Goal: Transaction & Acquisition: Complete application form

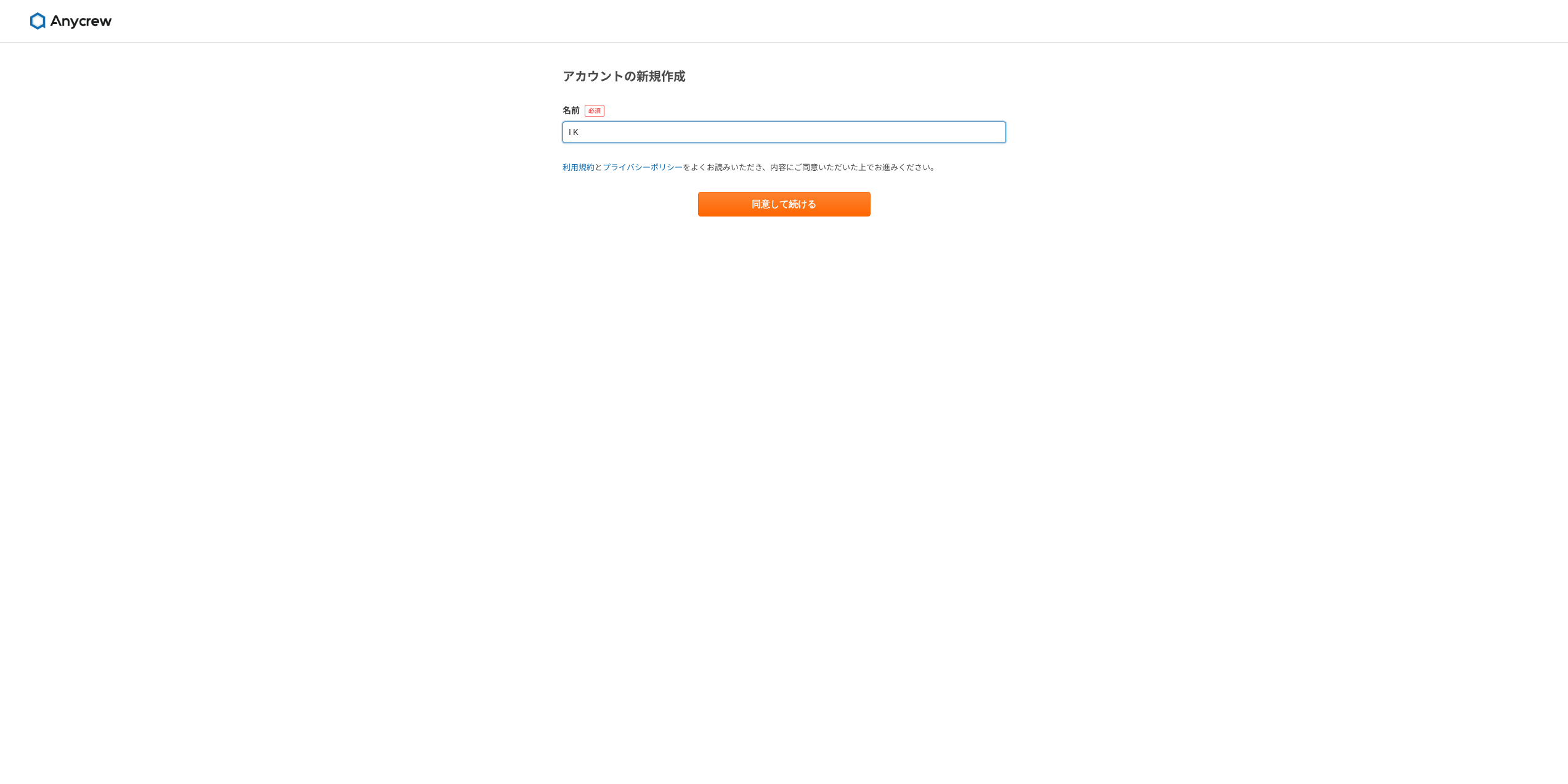
click at [613, 133] on input "I K" at bounding box center [784, 132] width 444 height 22
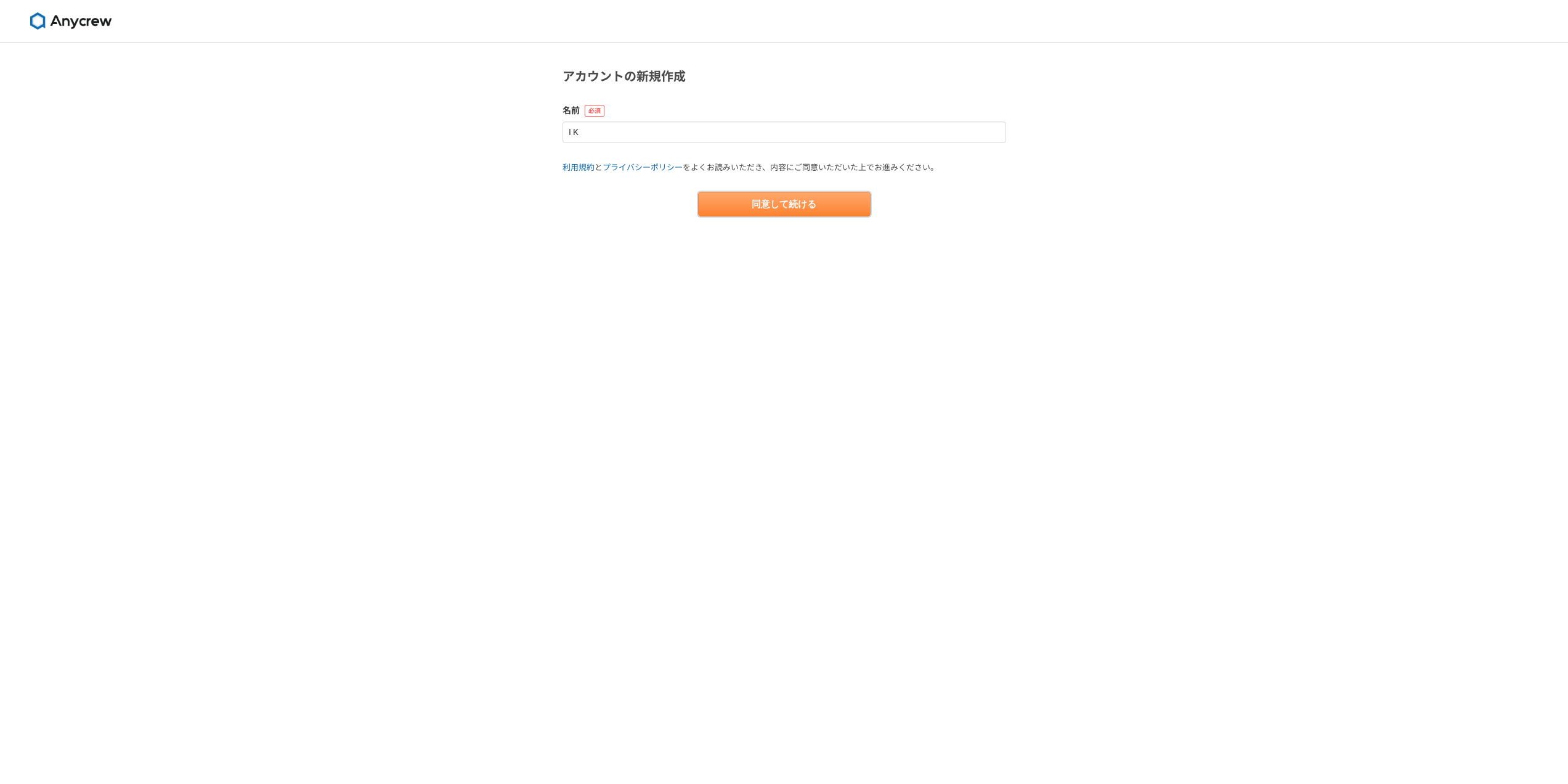
click at [729, 201] on button "同意して続ける" at bounding box center [784, 204] width 172 height 24
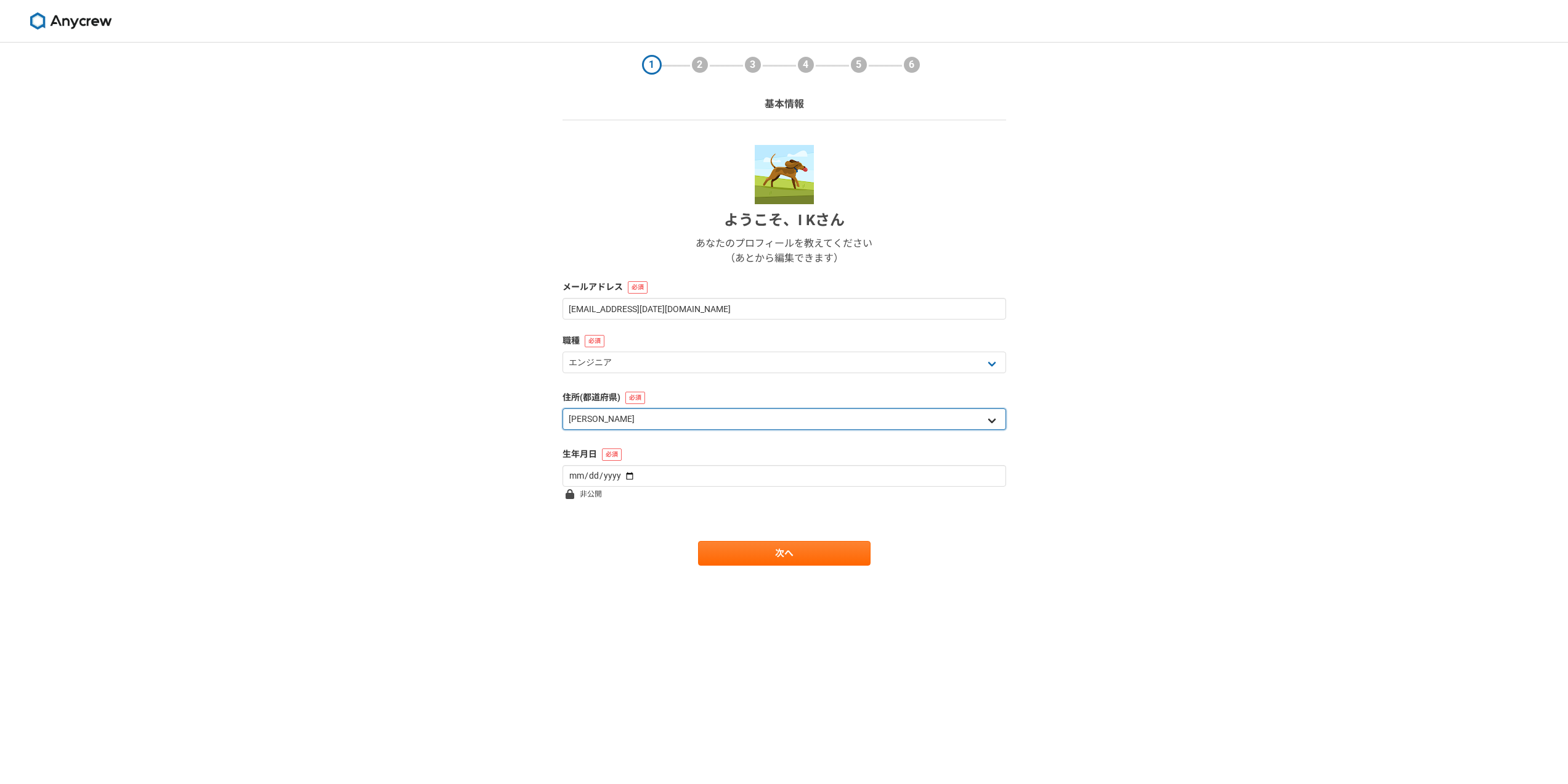
click at [611, 416] on select "北海道 [GEOGRAPHIC_DATA] [GEOGRAPHIC_DATA] [PERSON_NAME][GEOGRAPHIC_DATA] [PERSON_…" at bounding box center [784, 418] width 444 height 22
select select "11"
click at [563, 408] on select "北海道 [GEOGRAPHIC_DATA] [GEOGRAPHIC_DATA] [PERSON_NAME][GEOGRAPHIC_DATA] [PERSON_…" at bounding box center [784, 418] width 444 height 22
click at [641, 477] on input "date" at bounding box center [784, 476] width 444 height 22
click at [621, 475] on input "date" at bounding box center [784, 476] width 444 height 22
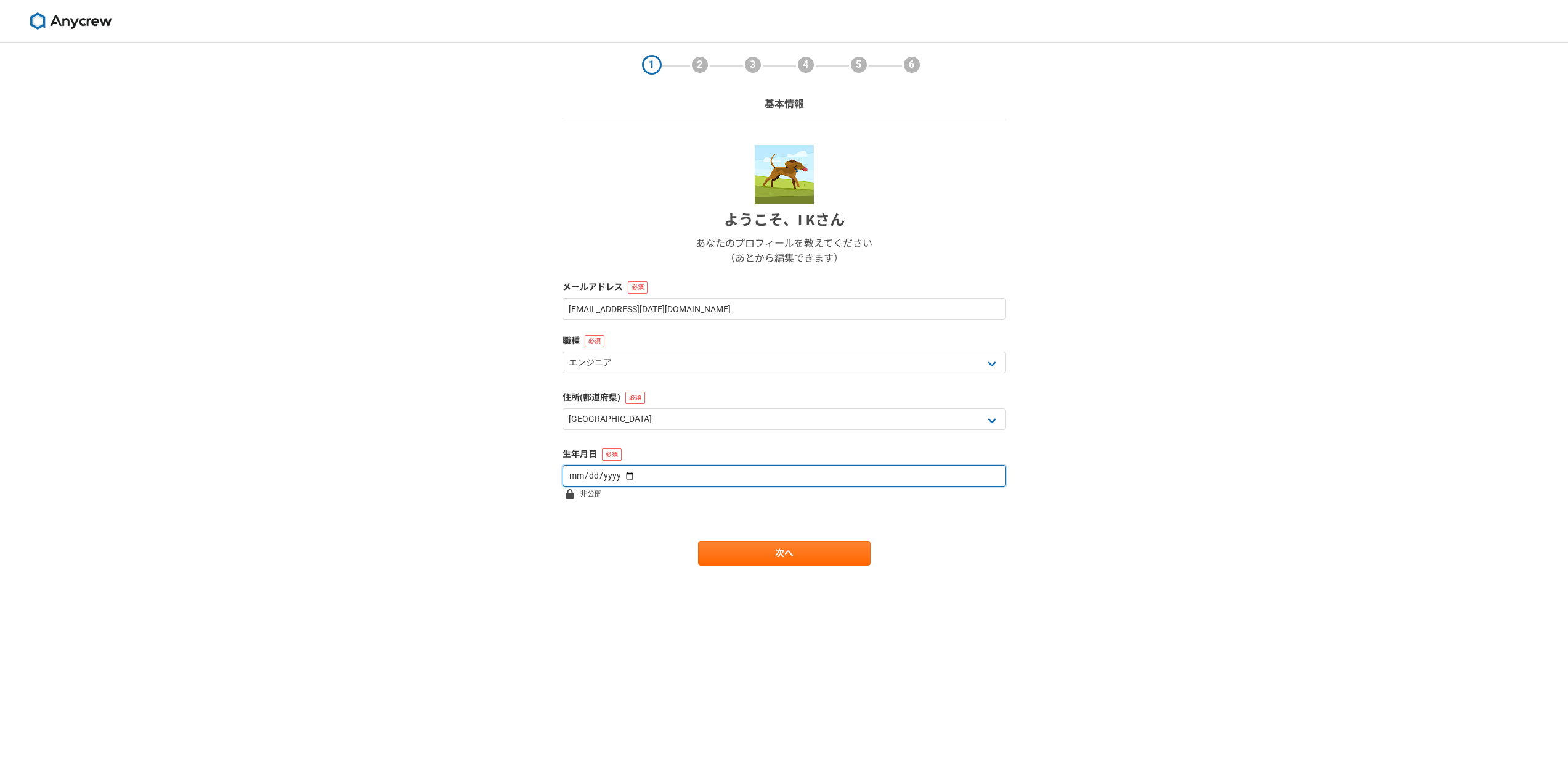
click at [629, 475] on input "date" at bounding box center [784, 476] width 444 height 22
click at [581, 491] on span "非公開" at bounding box center [590, 494] width 22 height 15
click at [579, 480] on input "date" at bounding box center [784, 476] width 444 height 22
type input "[DATE]"
click at [703, 550] on link "次へ" at bounding box center [784, 553] width 172 height 24
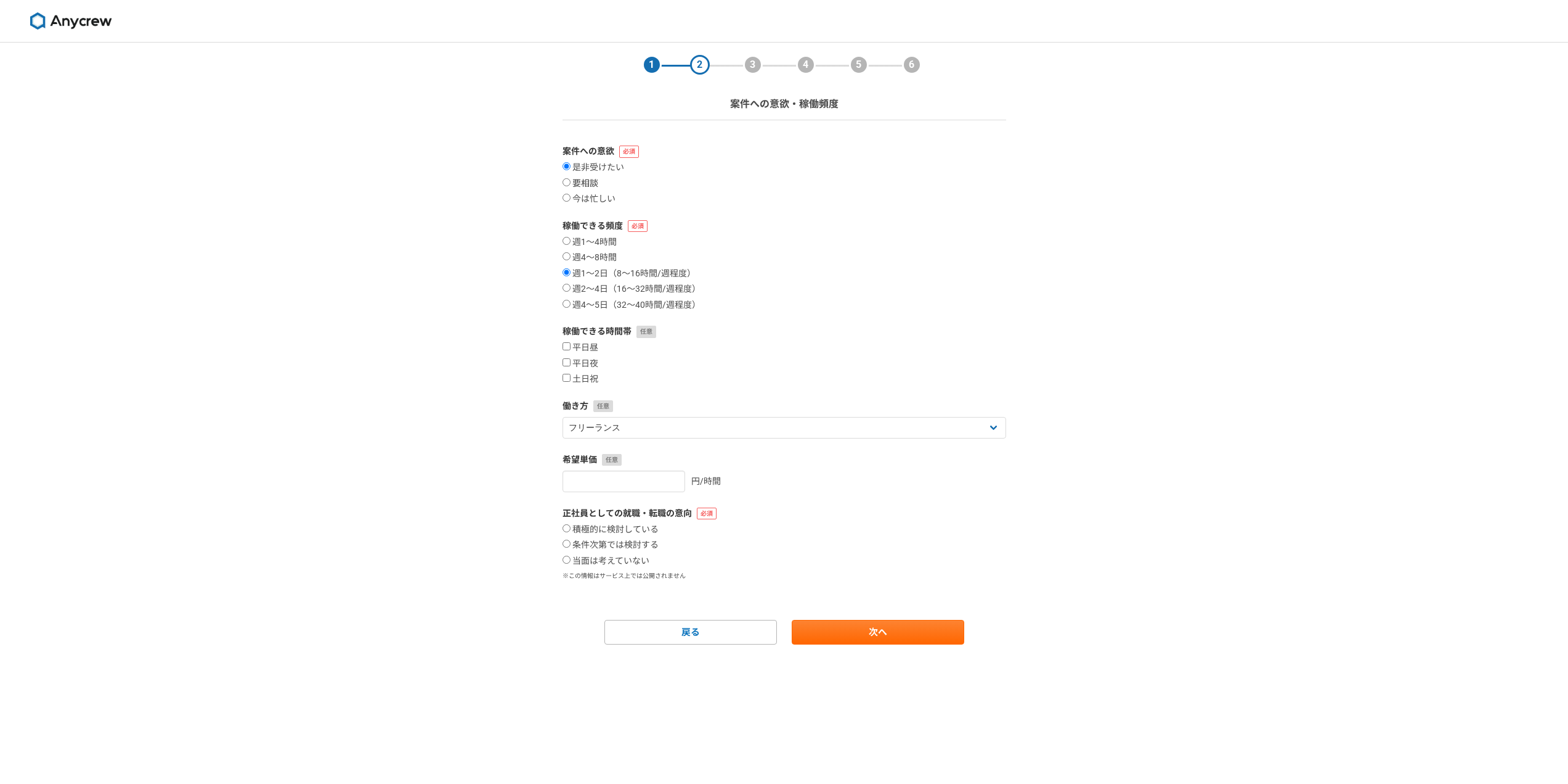
click at [589, 181] on label "要相談" at bounding box center [581, 184] width 36 height 11
click at [571, 181] on input "要相談" at bounding box center [567, 182] width 8 height 8
radio input "true"
click at [567, 364] on input "平日夜" at bounding box center [567, 362] width 8 height 8
checkbox input "true"
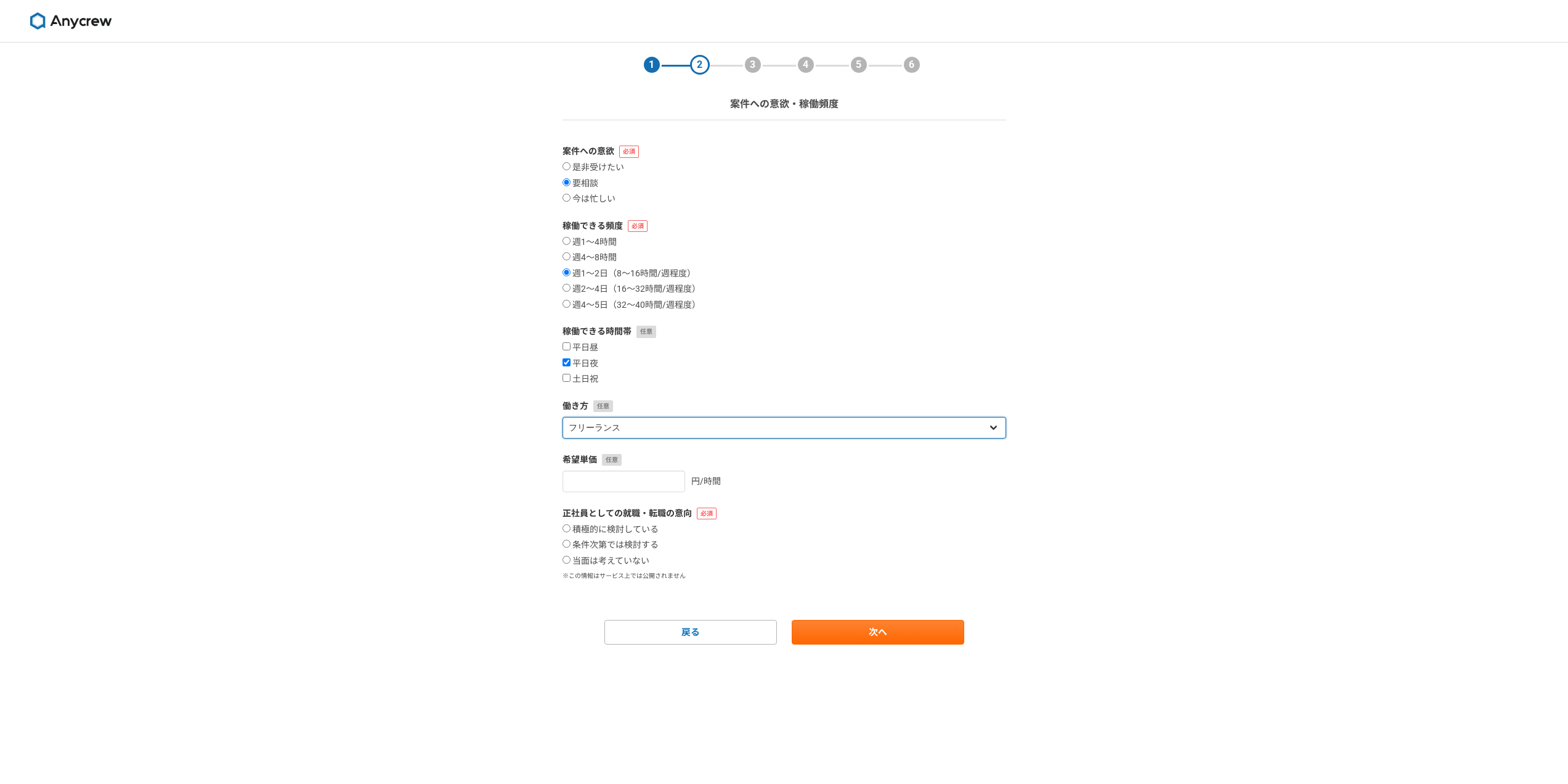
click at [693, 429] on select "フリーランス 副業 その他" at bounding box center [784, 427] width 444 height 22
select select "sidejob"
click at [563, 417] on select "フリーランス 副業 その他" at bounding box center [784, 427] width 444 height 22
click at [622, 483] on input "number" at bounding box center [624, 481] width 123 height 22
click at [766, 488] on div "円/時間" at bounding box center [784, 481] width 444 height 22
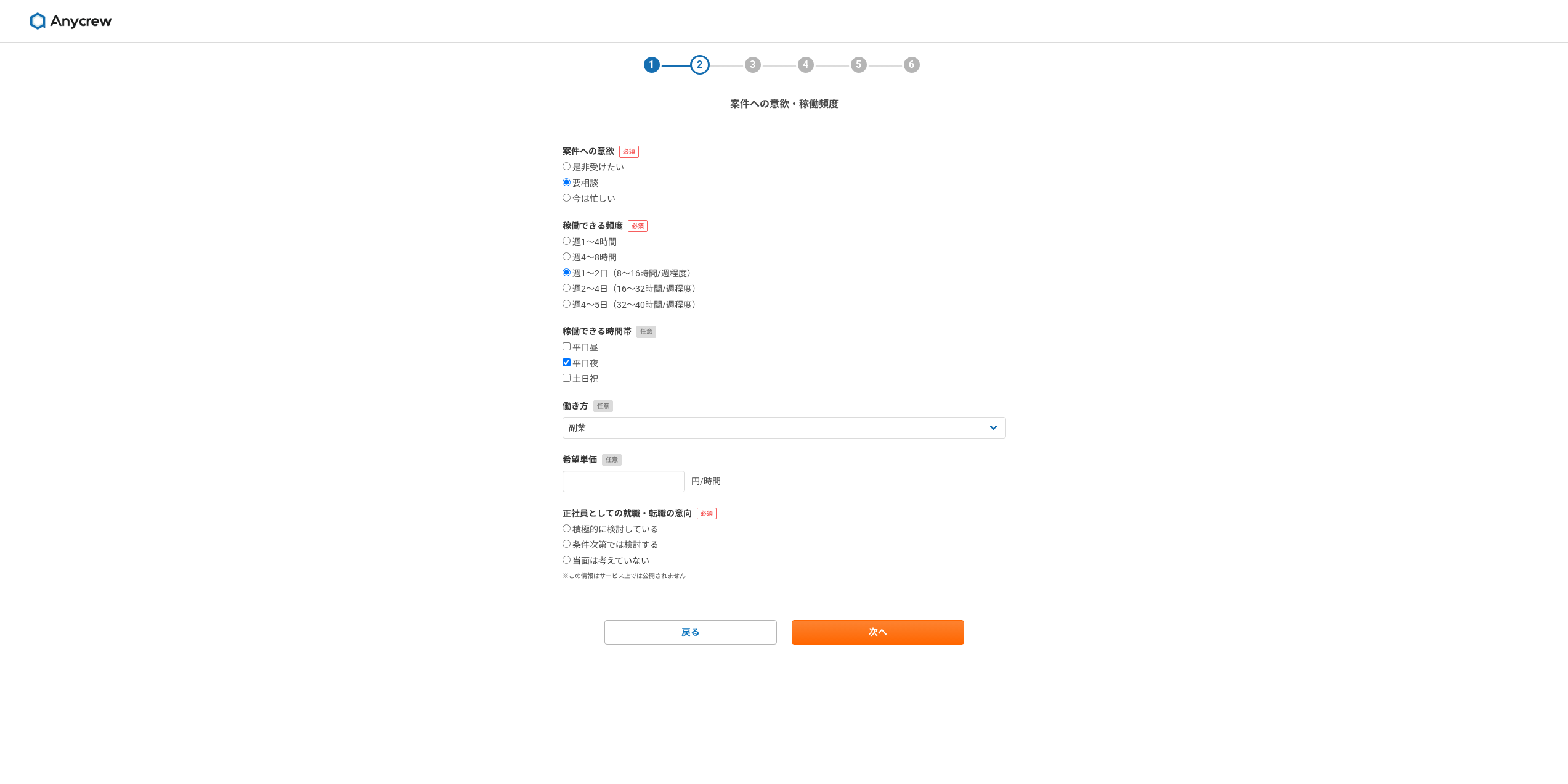
click at [630, 558] on label "当面は考えていない" at bounding box center [606, 562] width 87 height 11
click at [571, 558] on input "当面は考えていない" at bounding box center [567, 560] width 8 height 8
radio input "true"
click at [826, 630] on link "次へ" at bounding box center [877, 632] width 172 height 24
select select
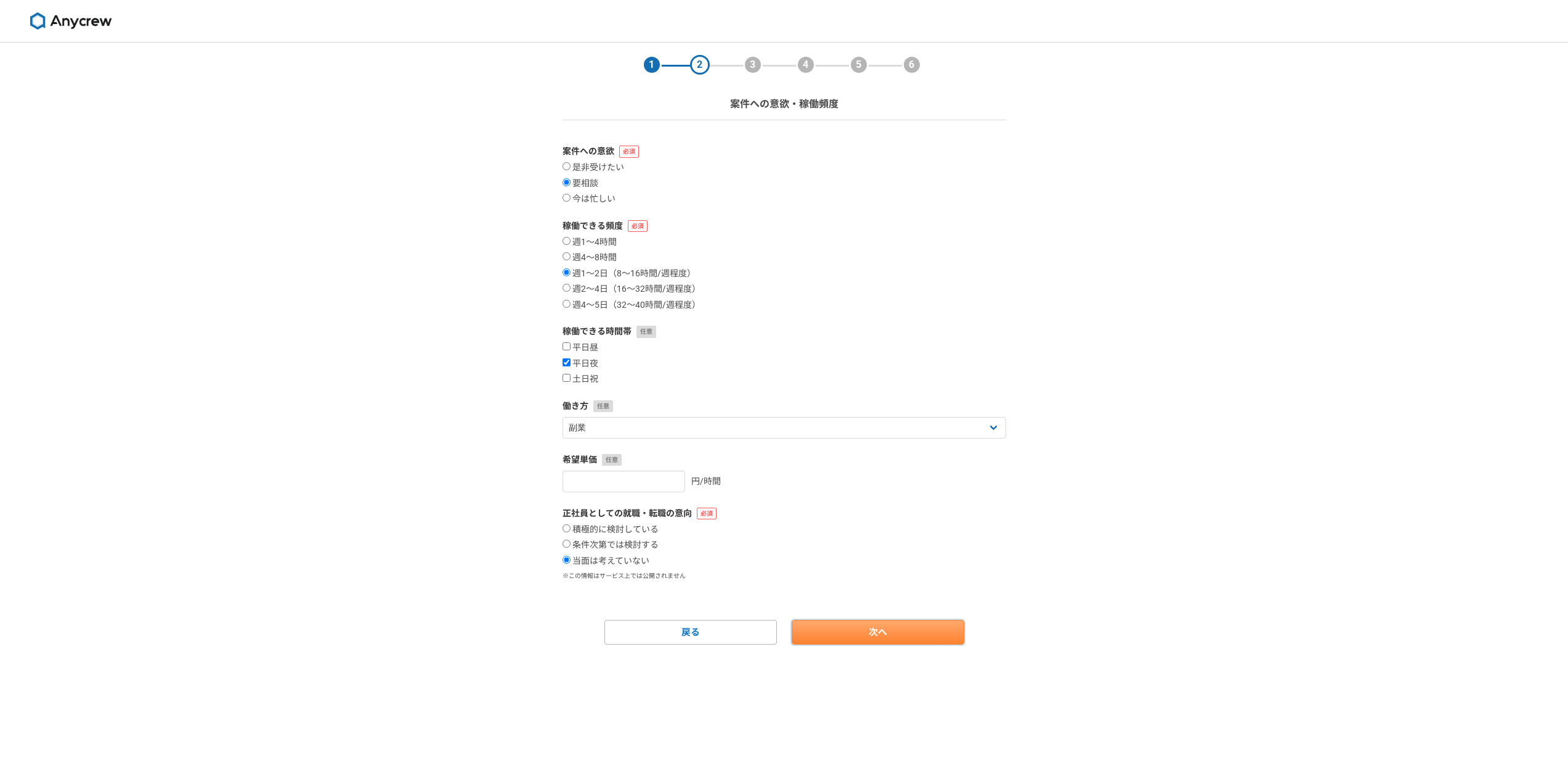
select select
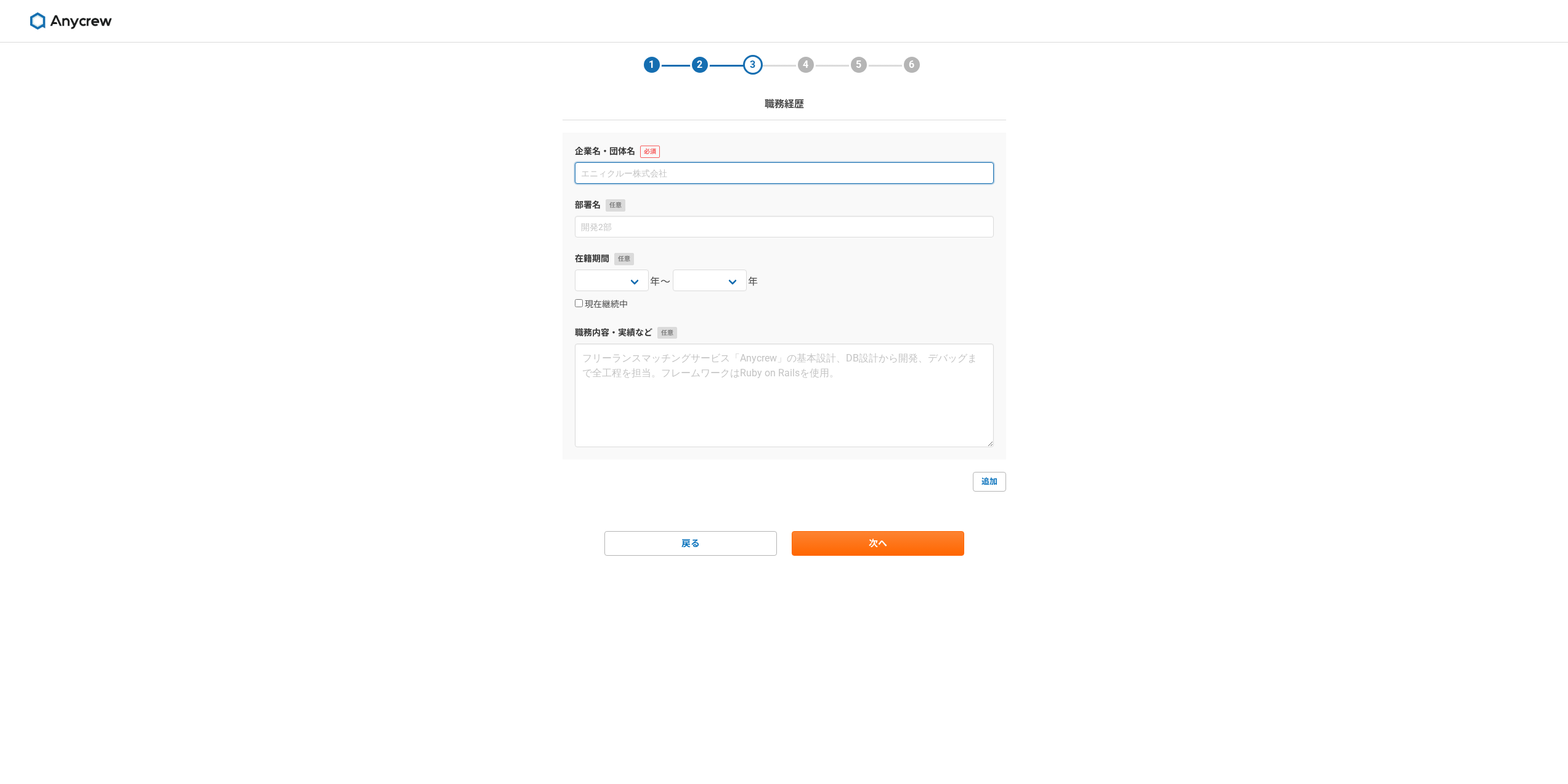
click at [683, 180] on input at bounding box center [784, 172] width 419 height 22
click at [815, 536] on link "次へ" at bounding box center [877, 543] width 172 height 24
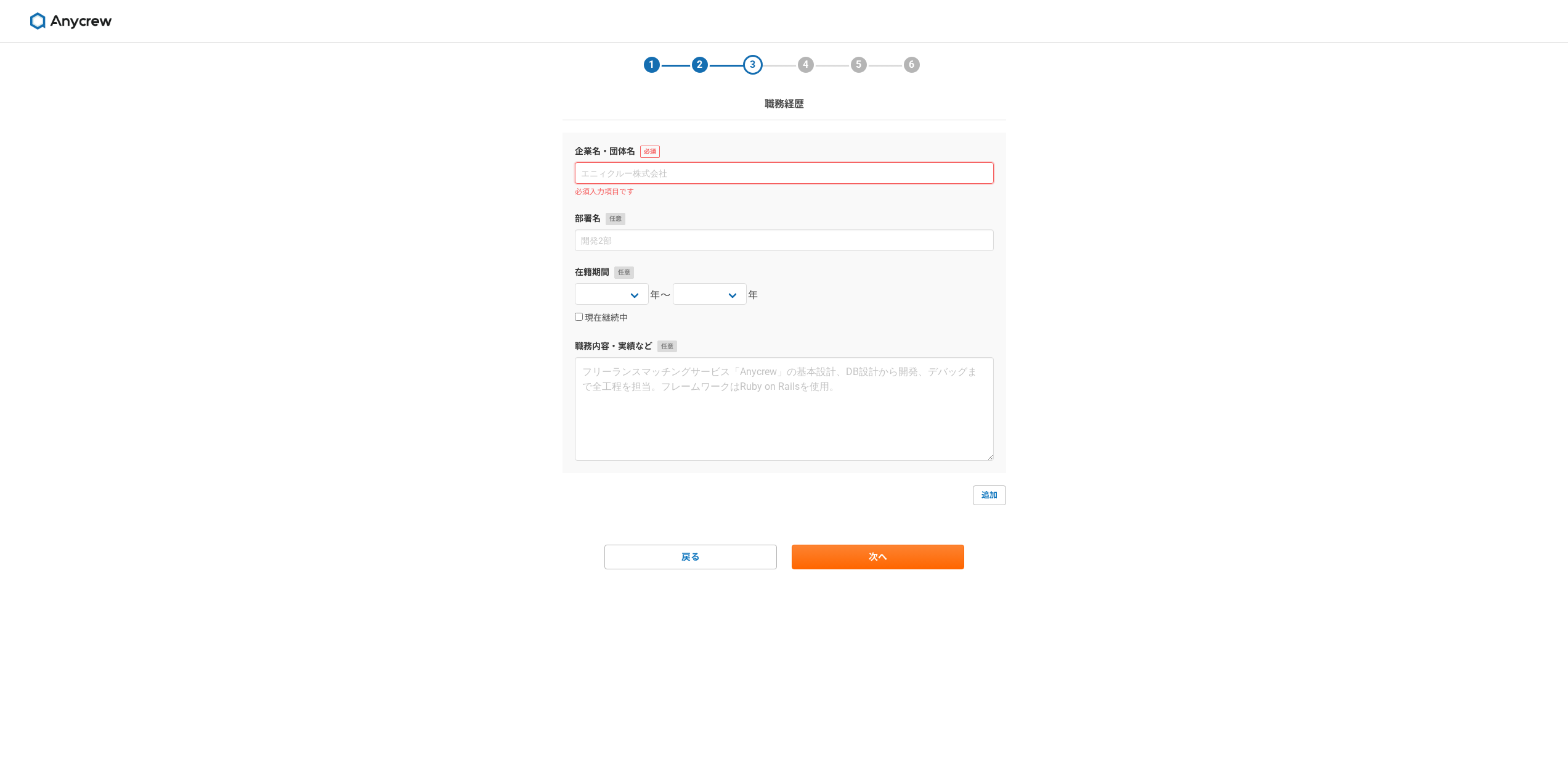
click at [653, 170] on input at bounding box center [784, 172] width 419 height 22
click at [738, 559] on link "戻る" at bounding box center [691, 557] width 172 height 24
select select "sidejob"
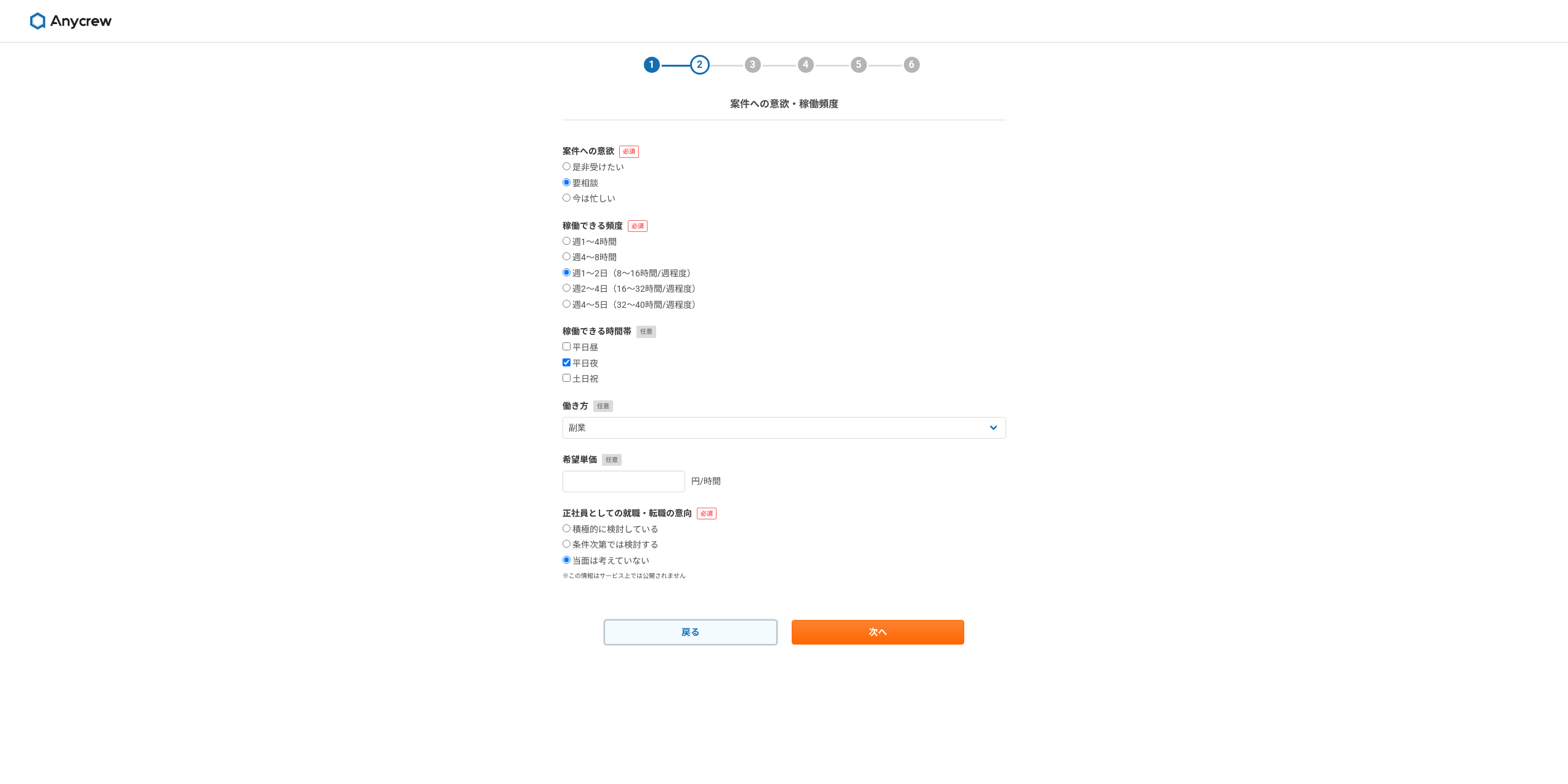
click at [683, 623] on link "戻る" at bounding box center [691, 632] width 172 height 24
select select "11"
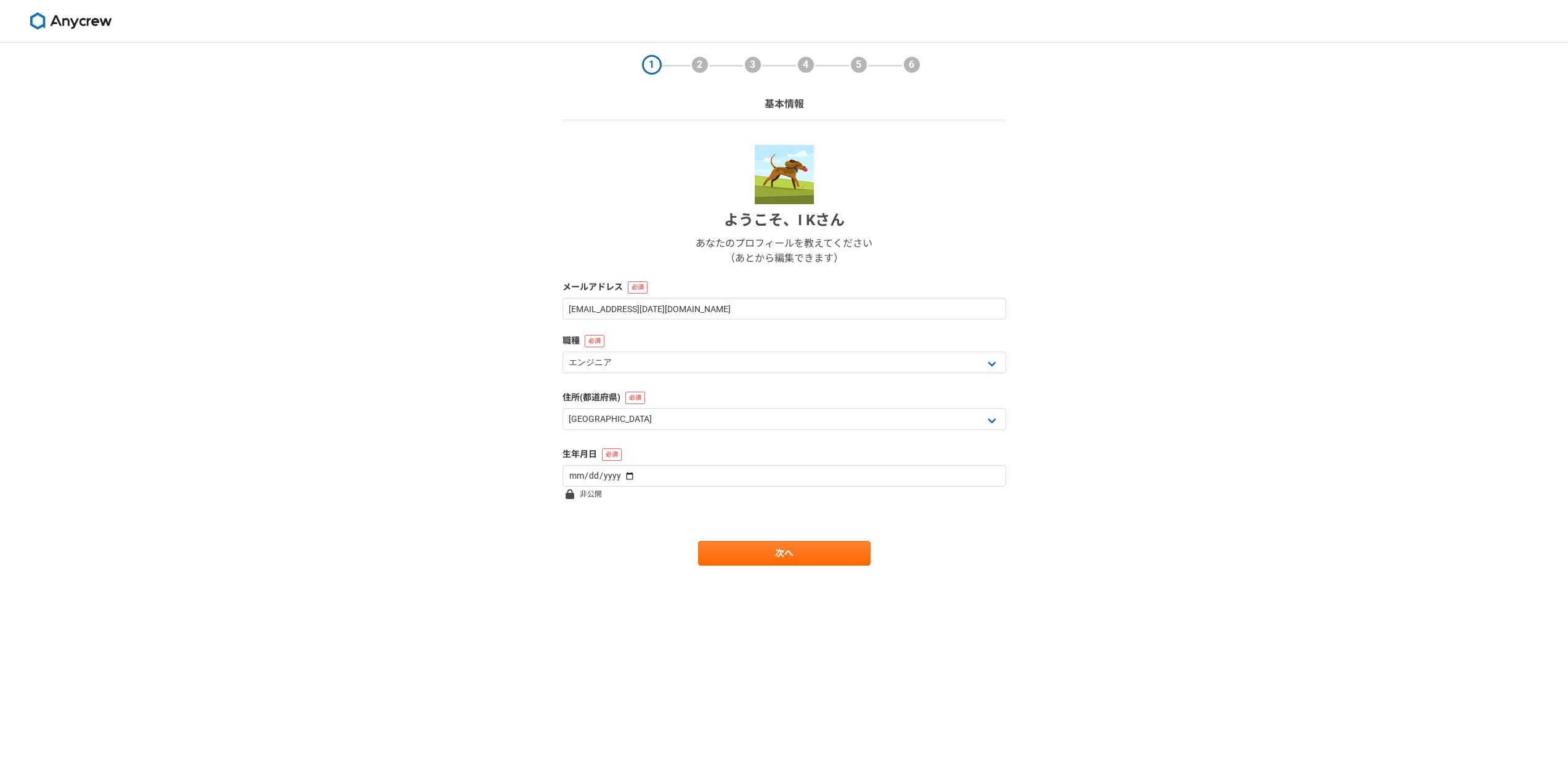
click at [104, 23] on img at bounding box center [70, 20] width 92 height 17
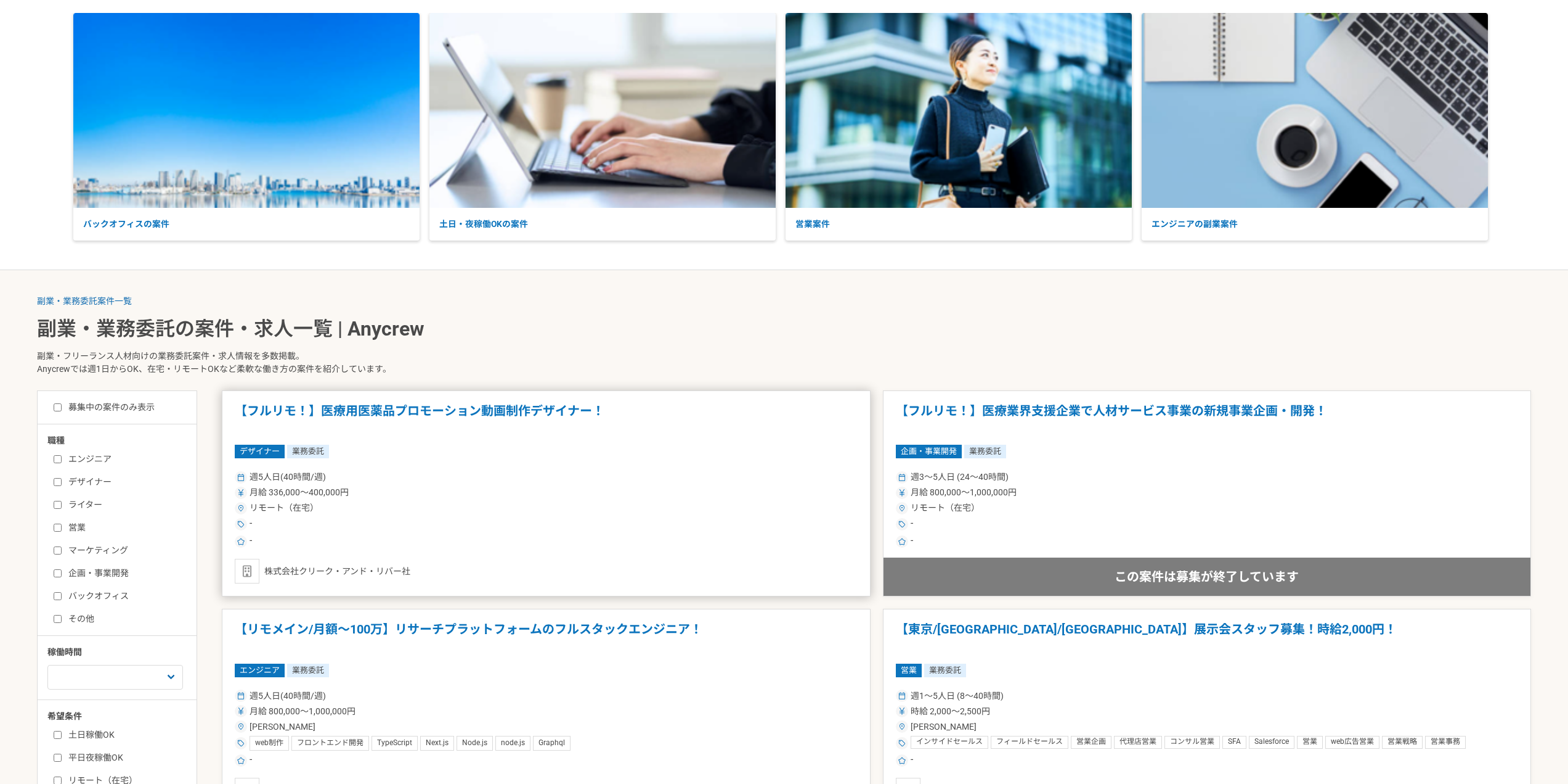
scroll to position [123, 0]
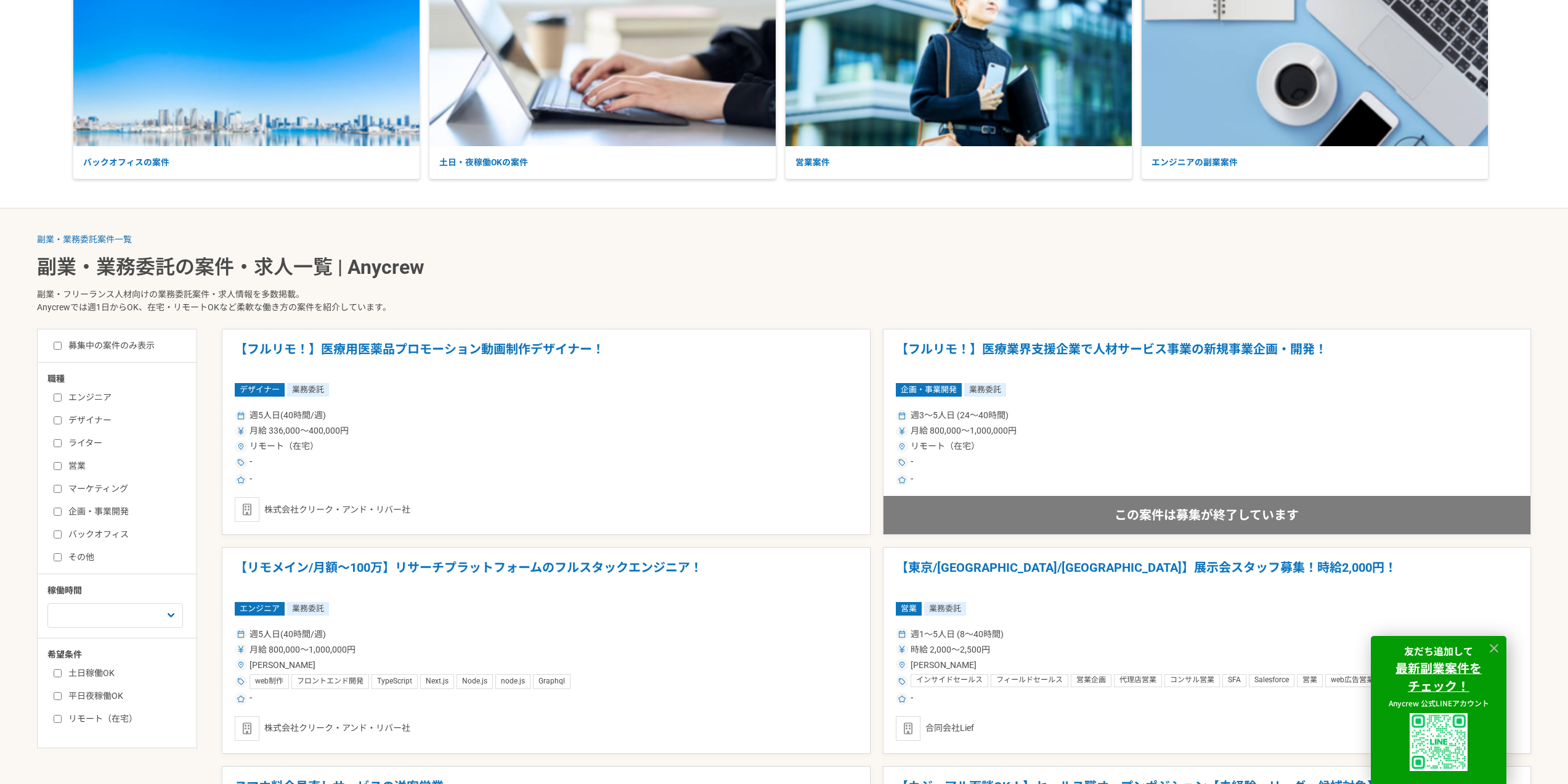
click at [91, 396] on label "エンジニア" at bounding box center [124, 397] width 142 height 13
click at [61, 396] on input "エンジニア" at bounding box center [57, 397] width 8 height 8
checkbox input "true"
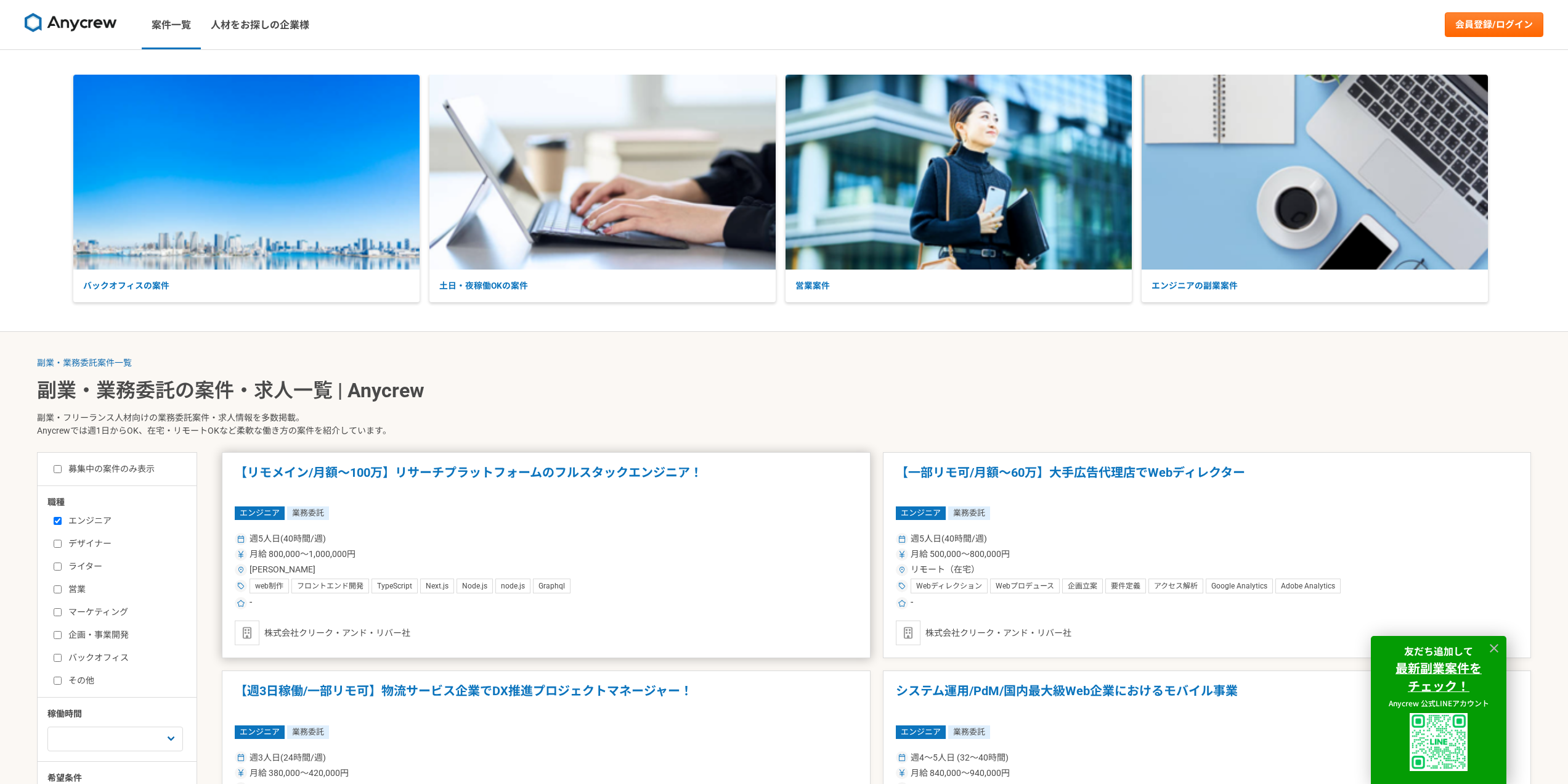
scroll to position [185, 0]
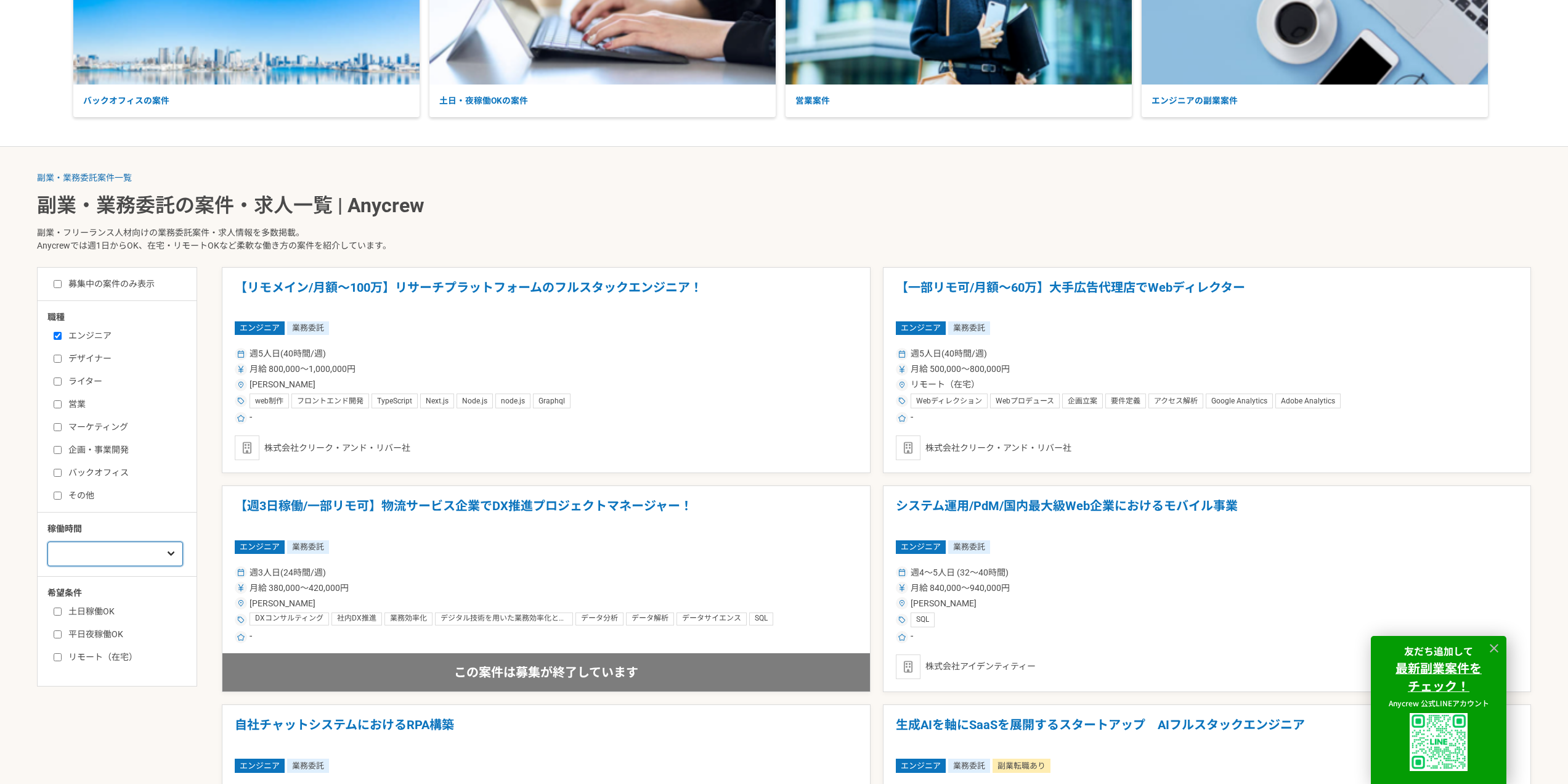
click at [141, 553] on select "週1人日（8時間）以下 週2人日（16時間）以下 週3人日（24時間）以下 週4人日（32時間）以下 週5人日（40時間）以下" at bounding box center [116, 553] width 136 height 24
select select "2"
click at [48, 541] on select "週1人日（8時間）以下 週2人日（16時間）以下 週3人日（24時間）以下 週4人日（32時間）以下 週5人日（40時間）以下" at bounding box center [116, 553] width 136 height 24
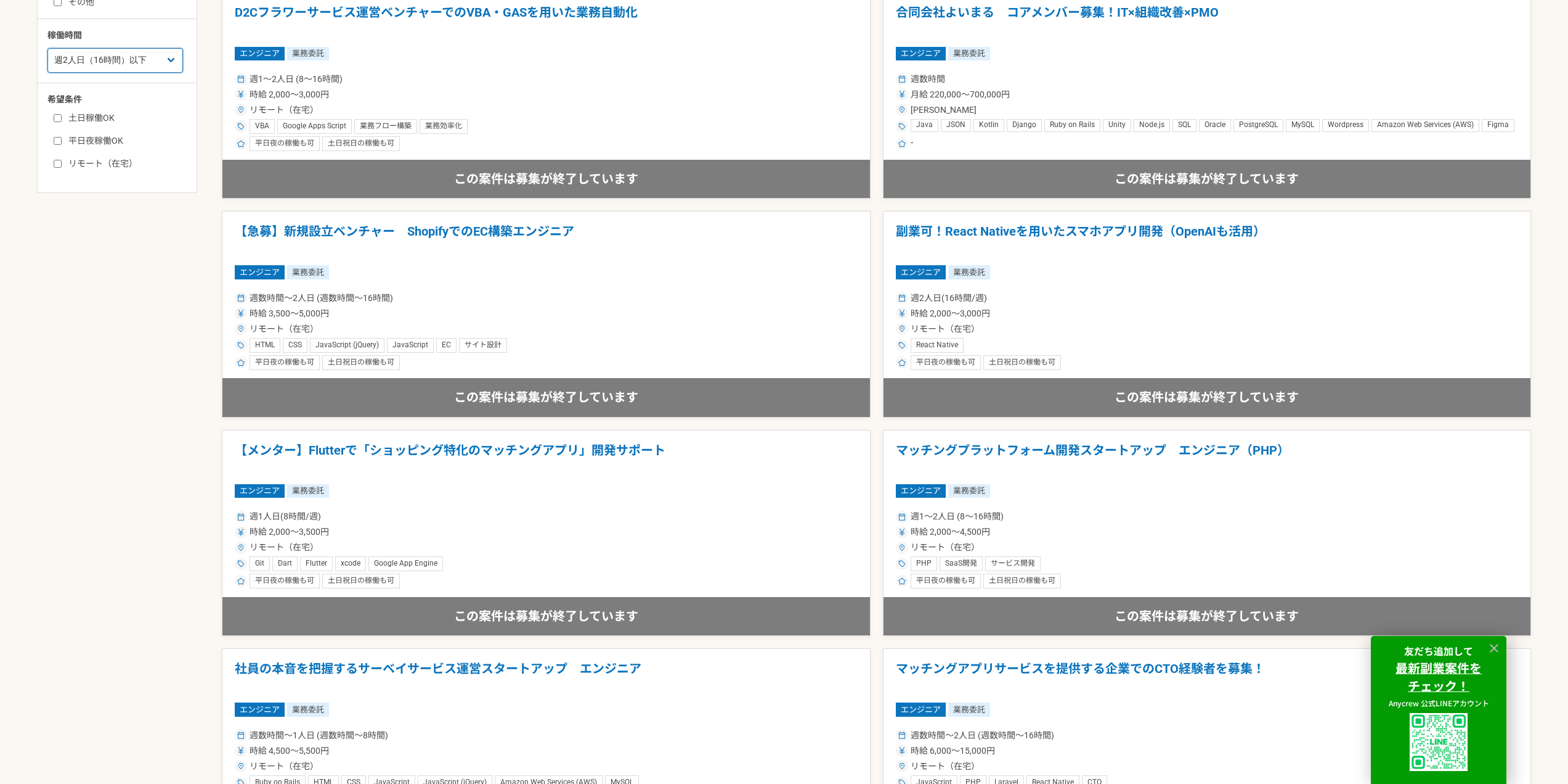
scroll to position [370, 0]
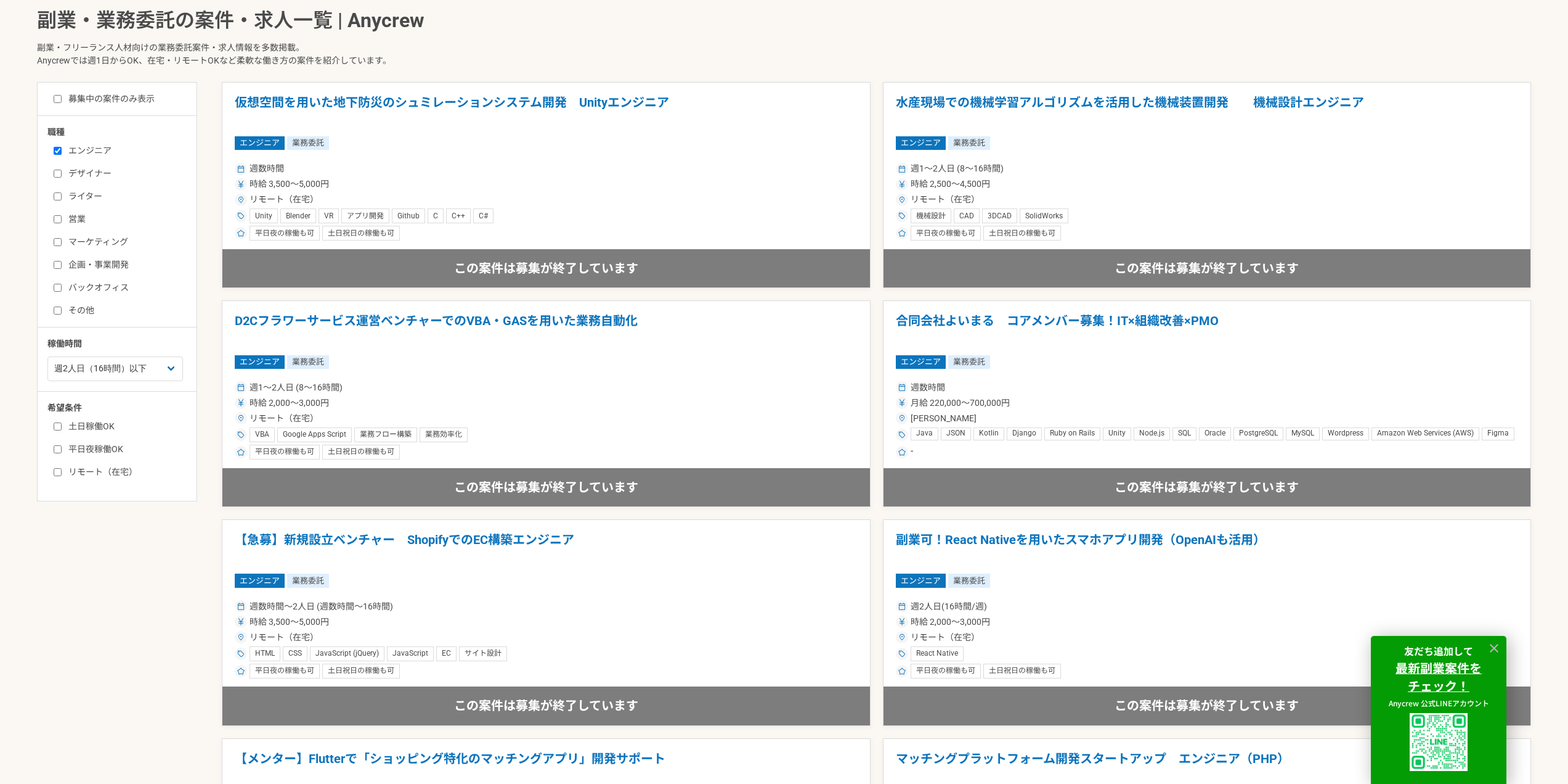
click at [54, 195] on input "ライター" at bounding box center [57, 197] width 8 height 8
checkbox input "true"
click at [59, 239] on input "マーケティング" at bounding box center [57, 242] width 8 height 8
checkbox input "true"
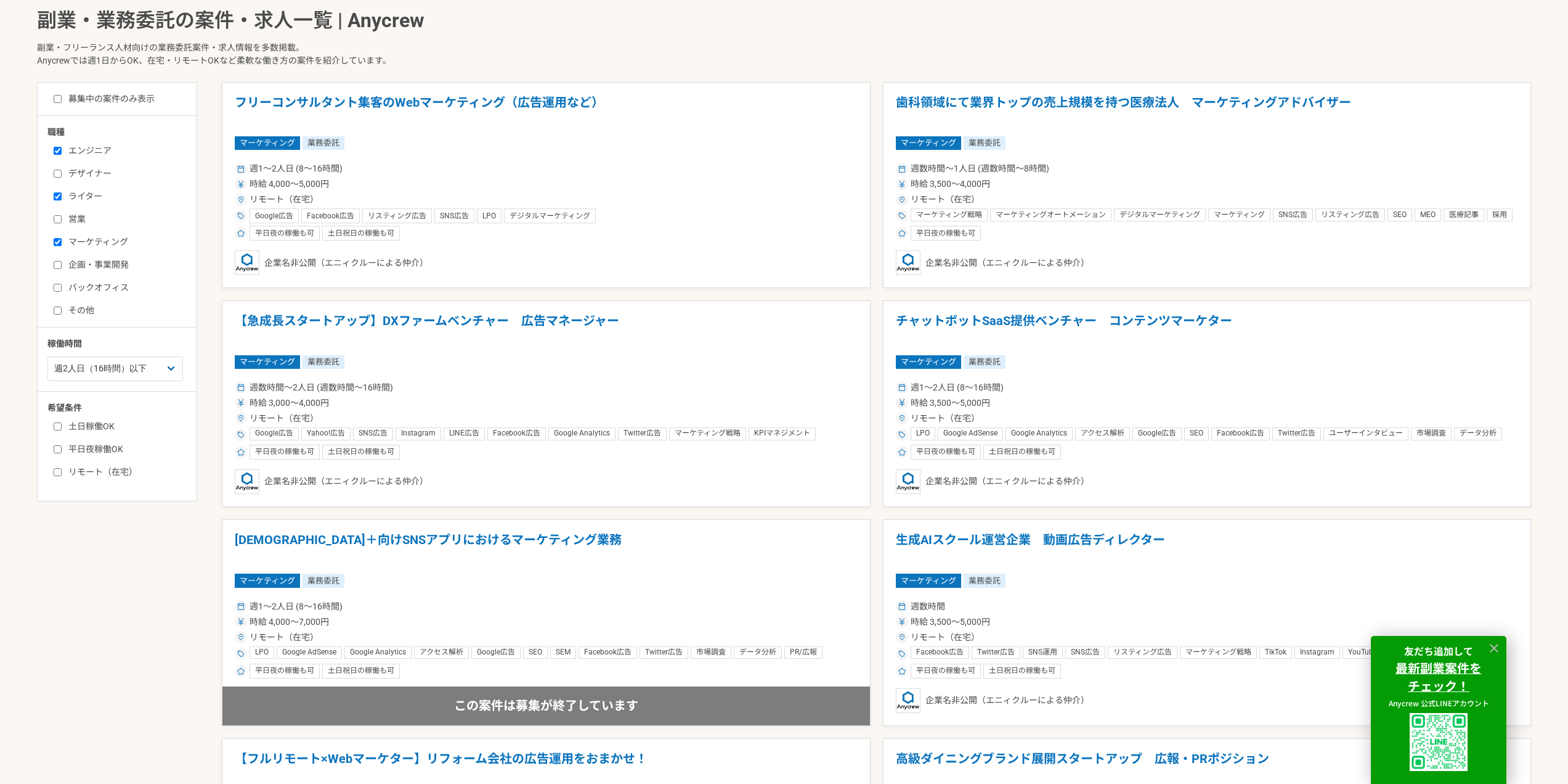
click at [59, 265] on input "企画・事業開発" at bounding box center [57, 265] width 8 height 8
checkbox input "true"
click at [59, 286] on input "バックオフィス" at bounding box center [57, 288] width 8 height 8
checkbox input "true"
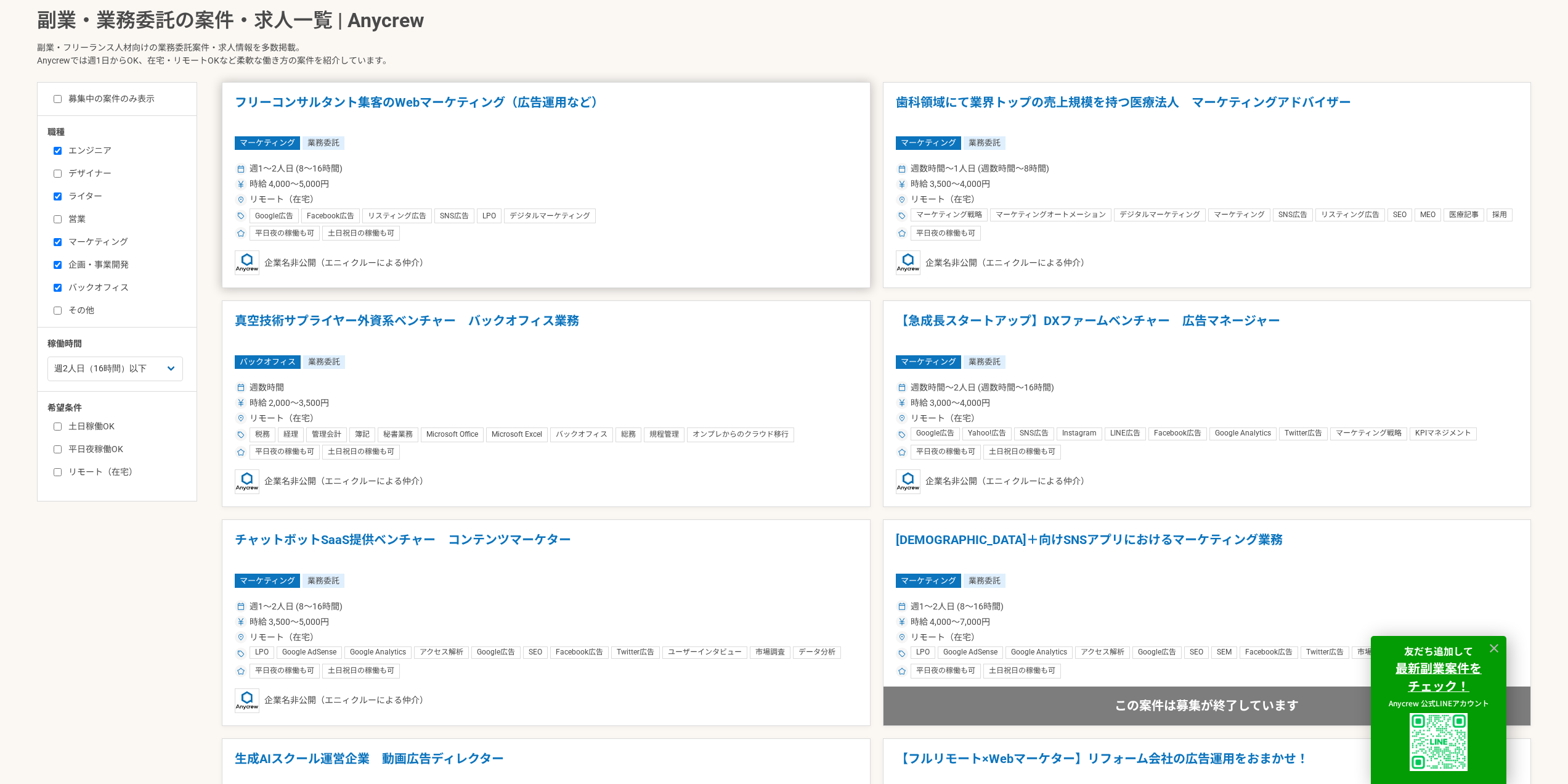
click at [404, 98] on h1 "フリーコンサルタント集客のWebマーケティング（広告運用など）" at bounding box center [546, 110] width 623 height 32
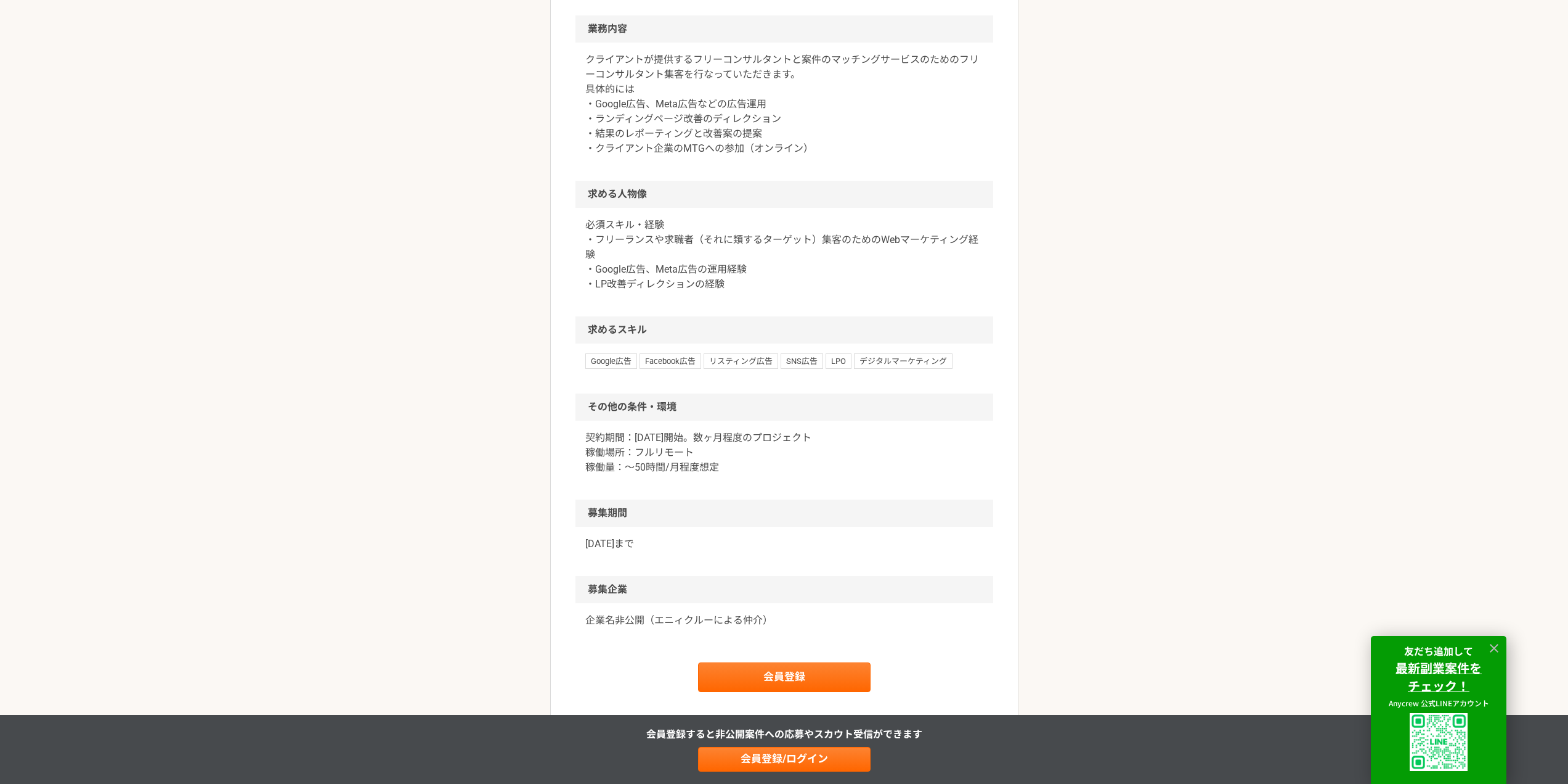
scroll to position [617, 0]
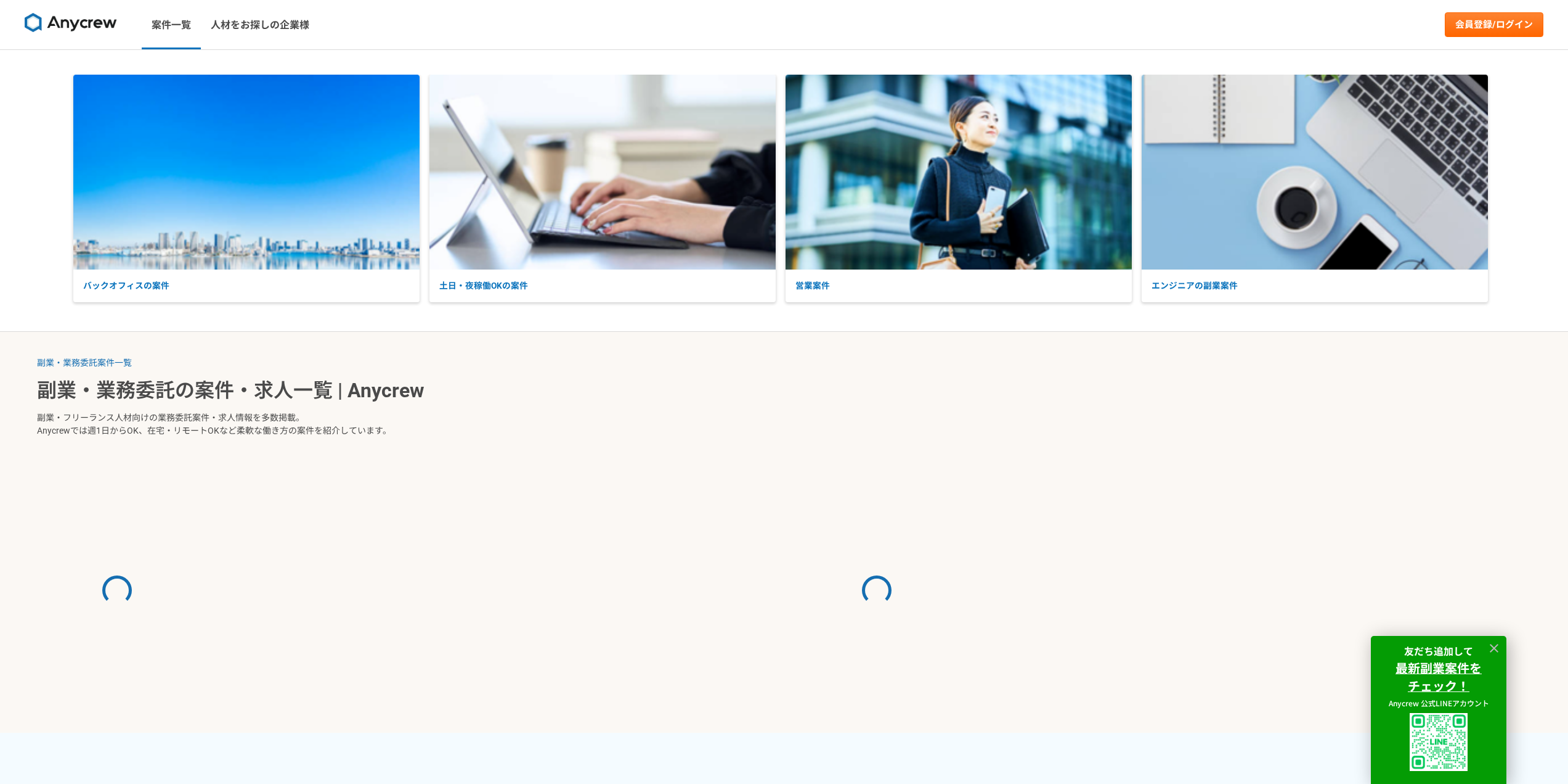
select select "2"
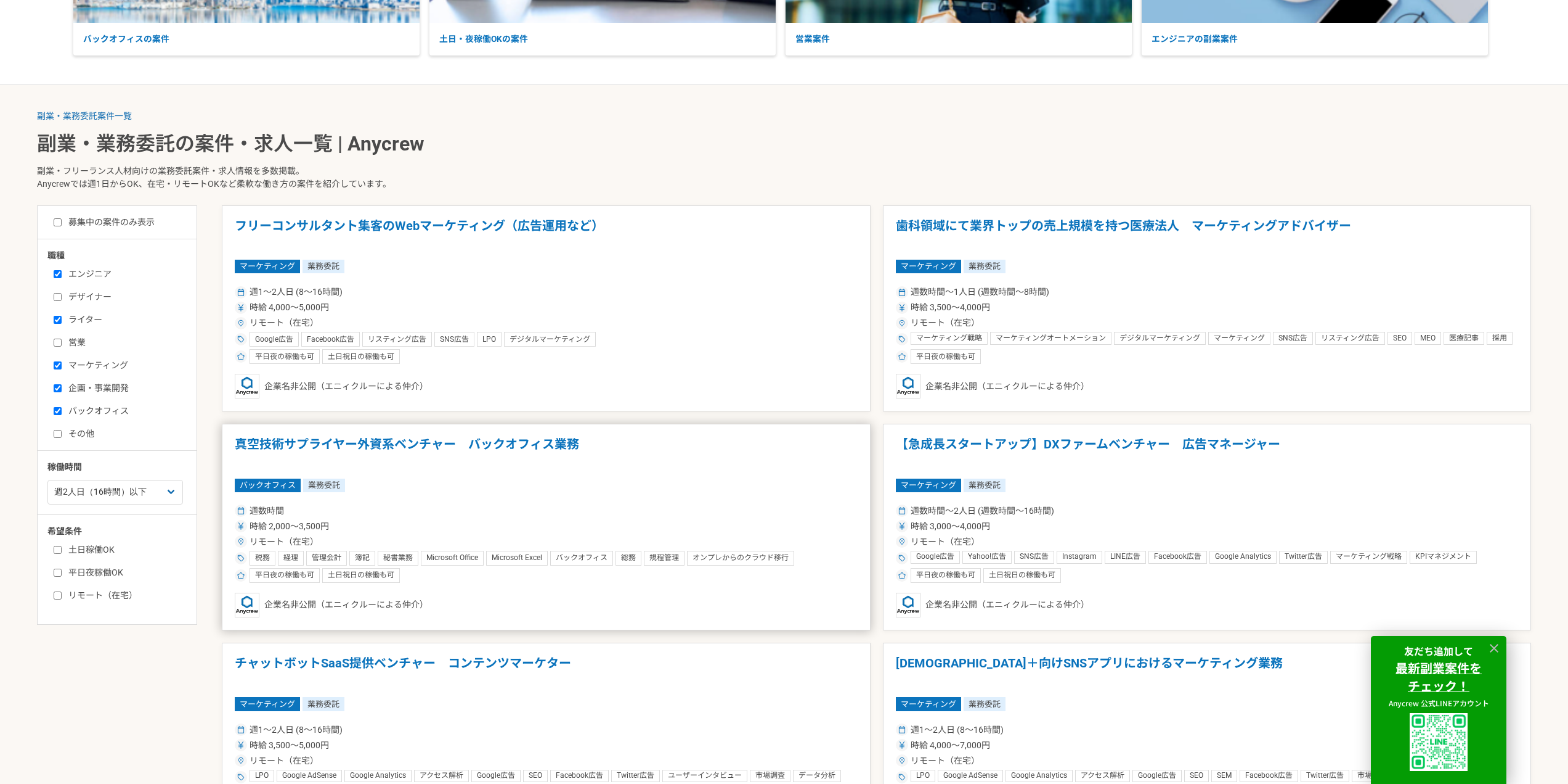
scroll to position [370, 0]
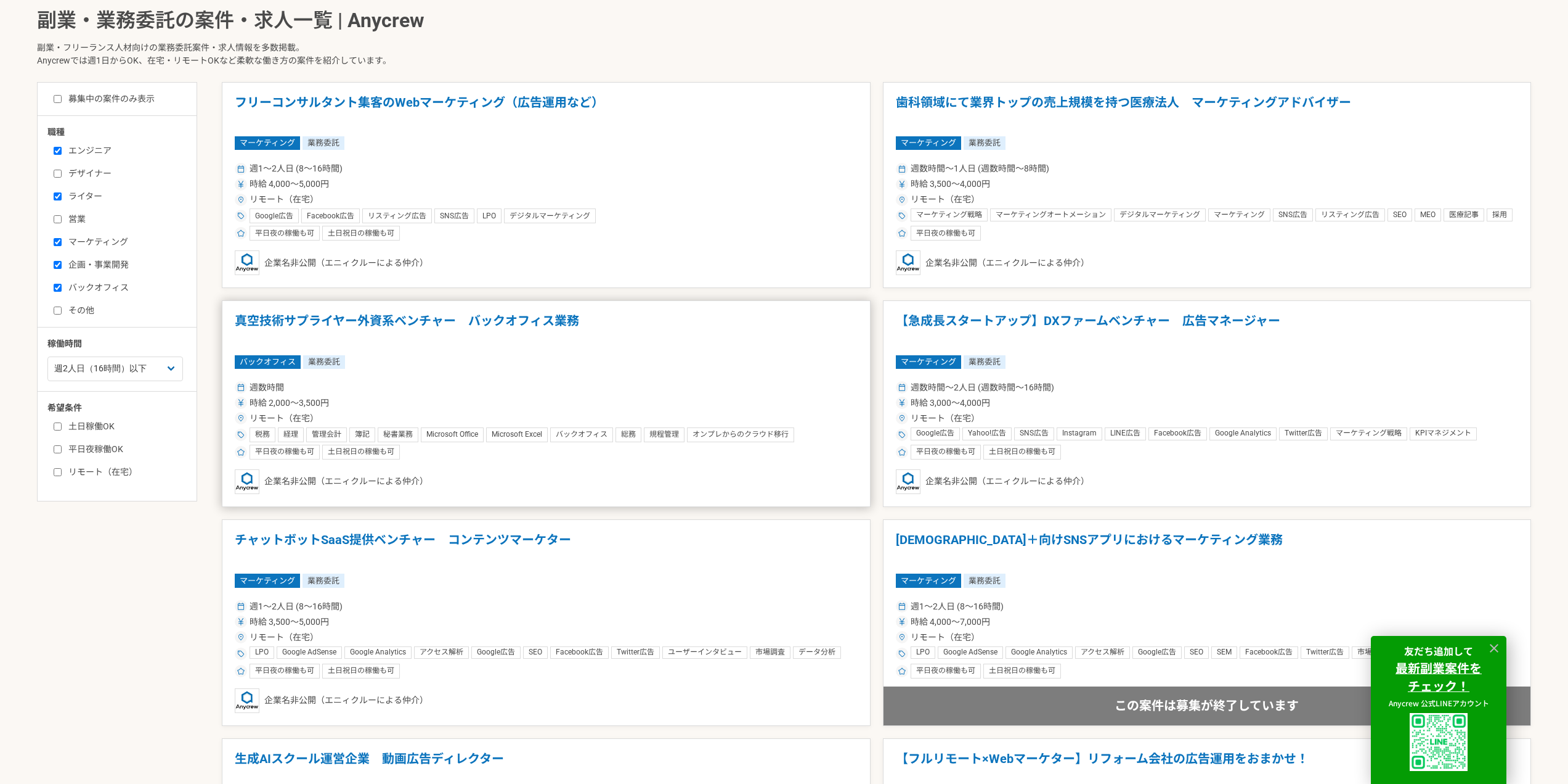
click at [539, 312] on article "真空技術サプライヤー外資系ベンチャー　バックオフィス業務 バックオフィス 業務委託 週数時間 時給 2,000〜3,500円 リモート（在宅） 税務 経理 管…" at bounding box center [546, 403] width 649 height 206
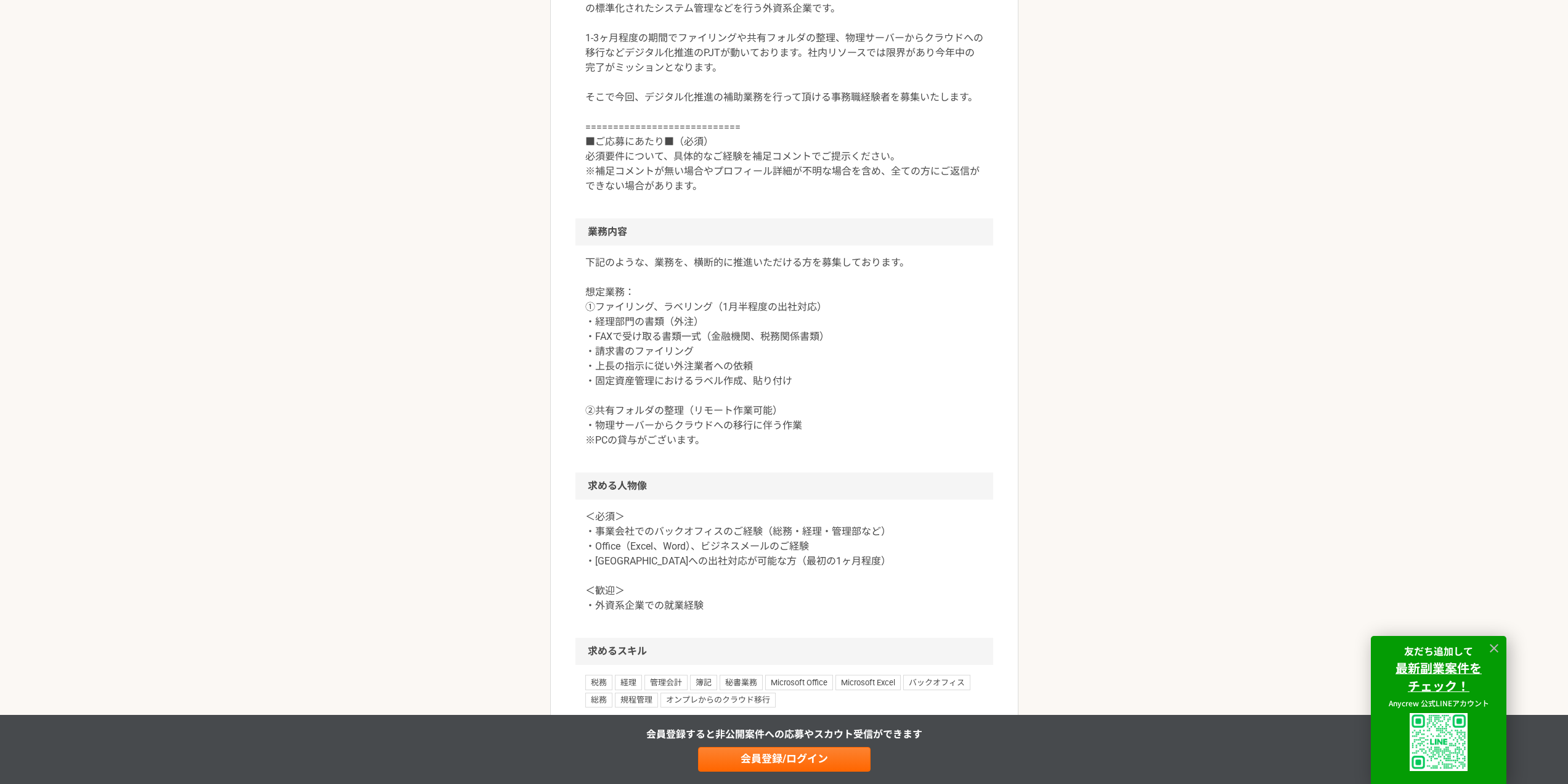
scroll to position [617, 0]
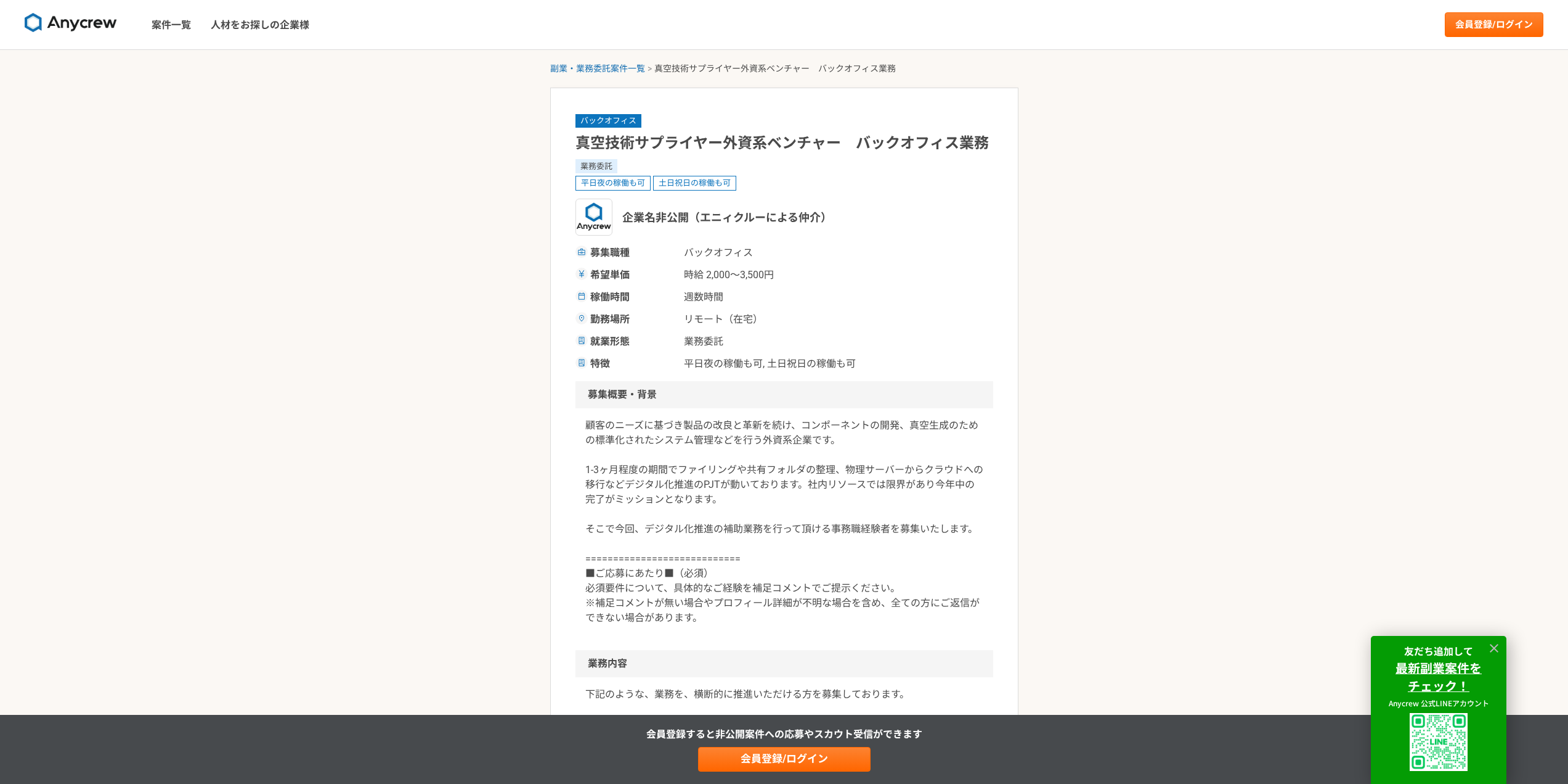
select select "2"
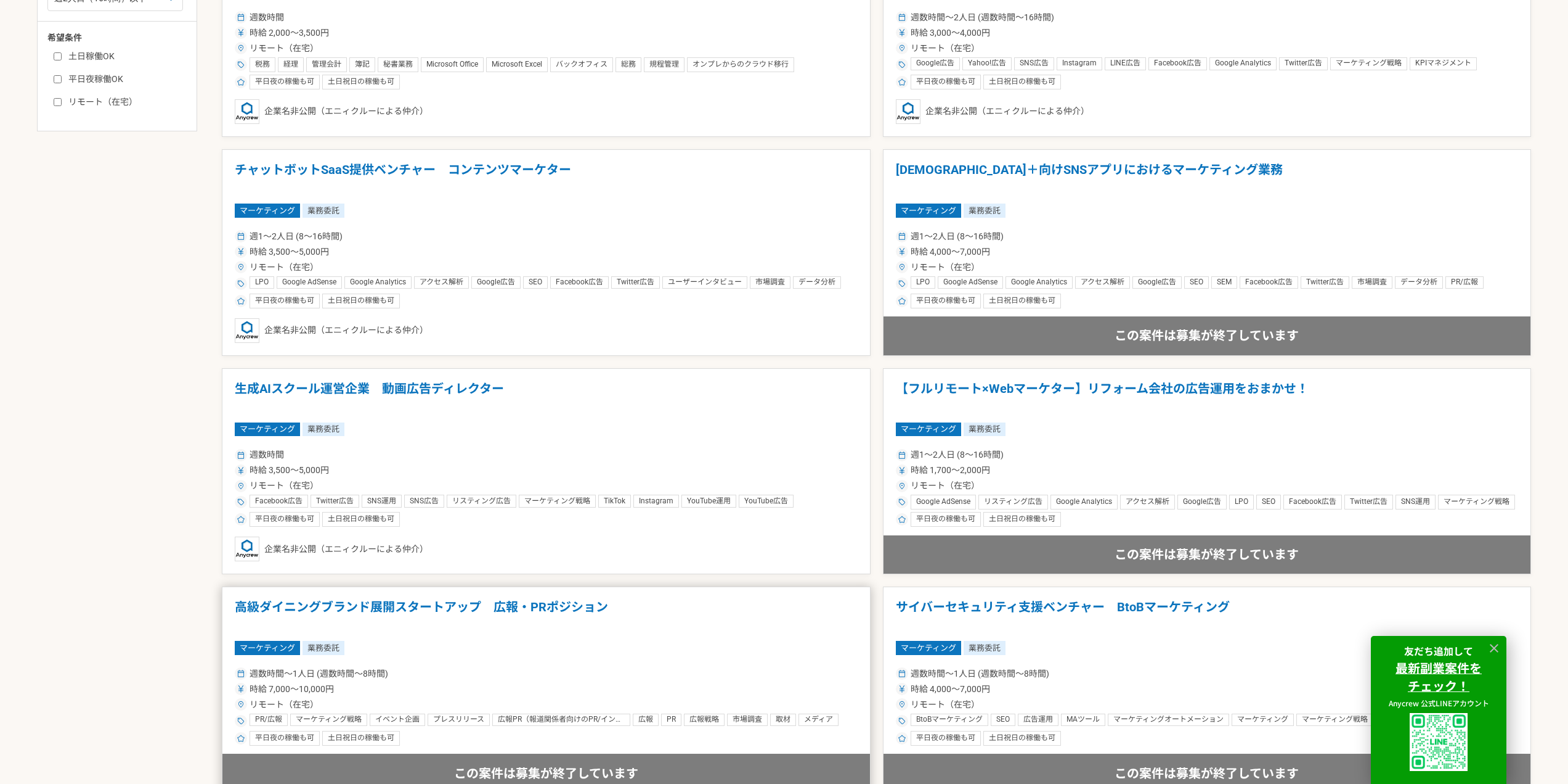
scroll to position [1048, 0]
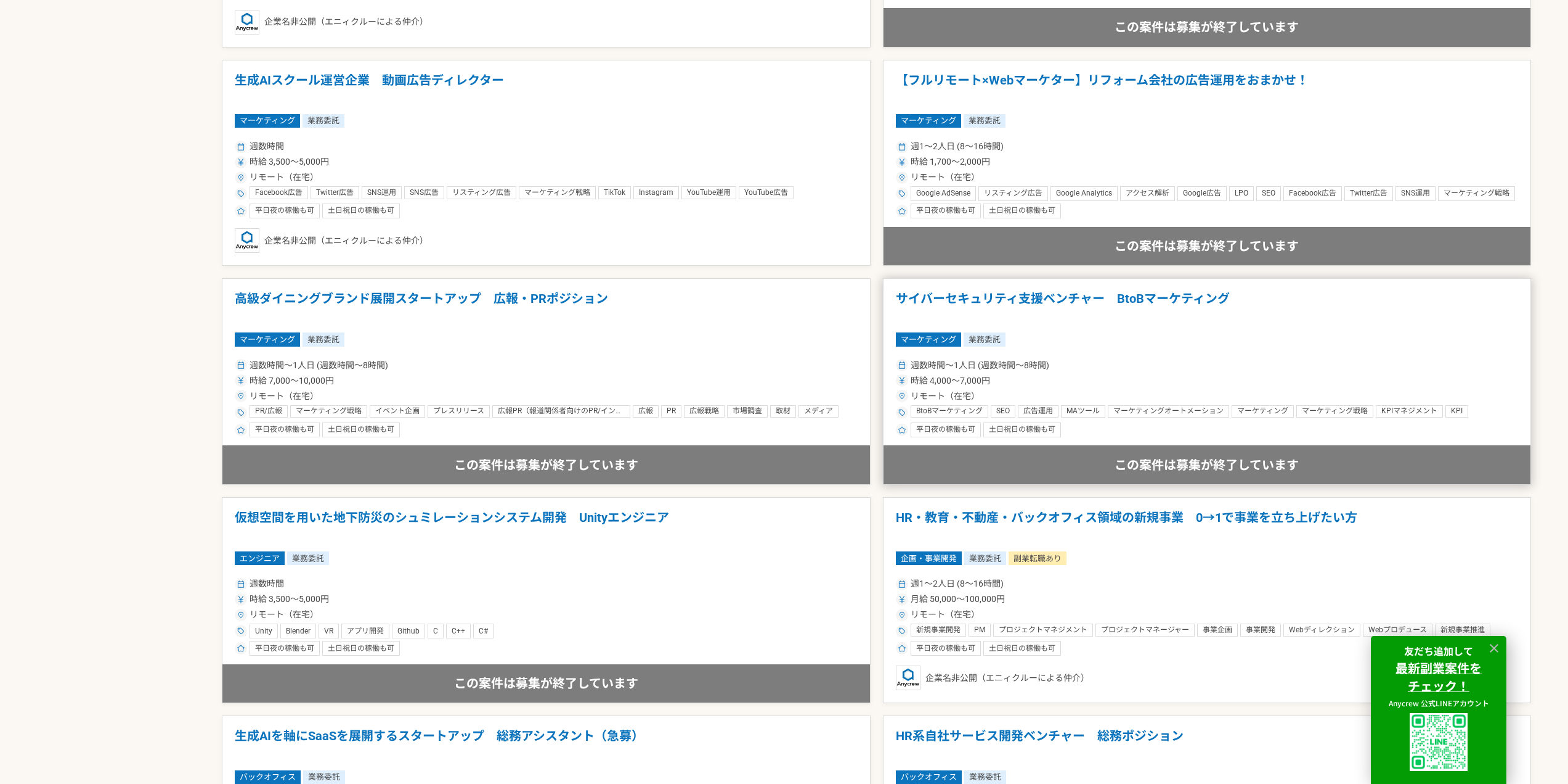
click at [1097, 316] on h1 "サイバーセキュリティ支援ベンチャー　BtoBマーケティング" at bounding box center [1207, 307] width 623 height 32
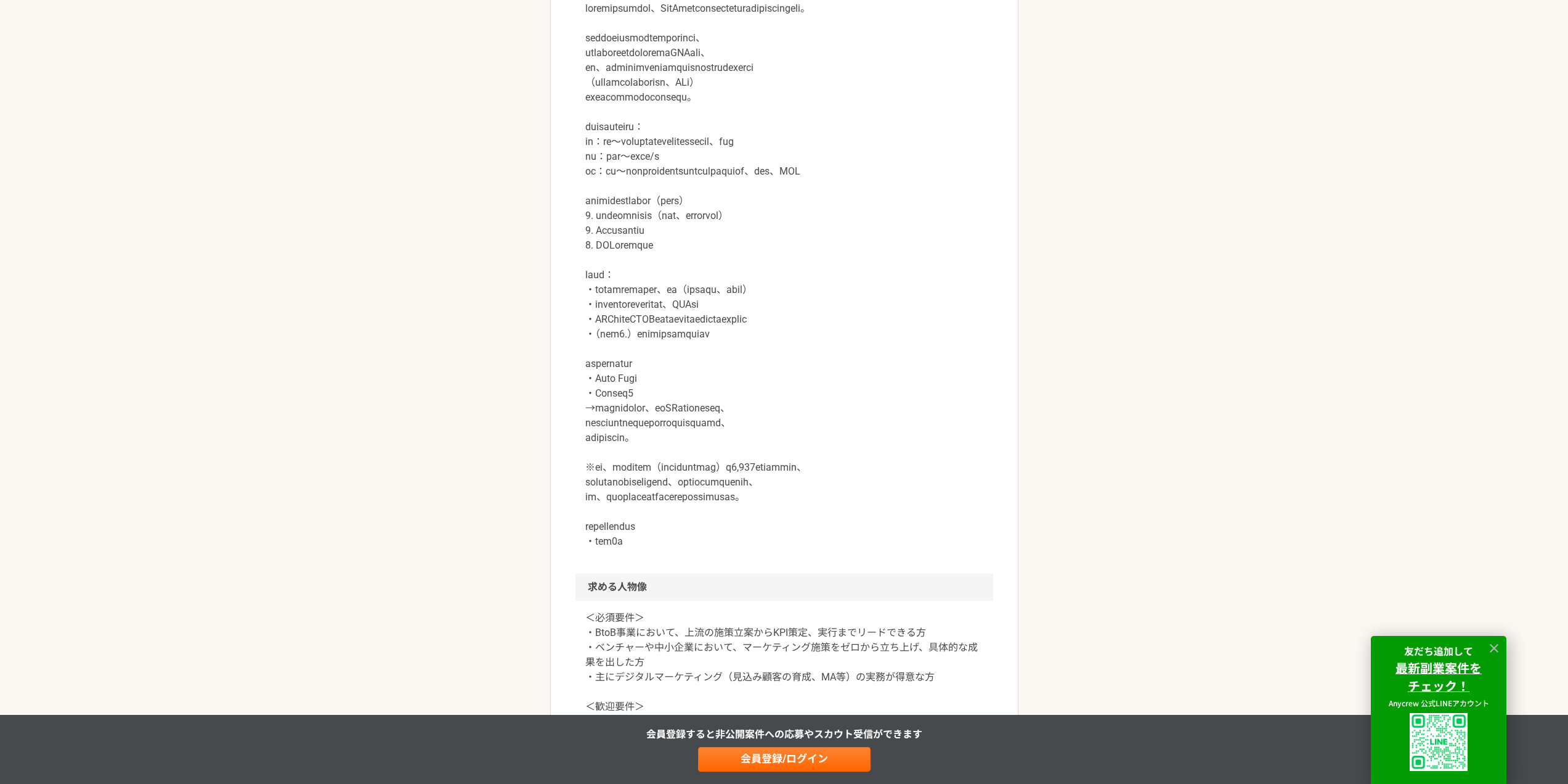
scroll to position [802, 0]
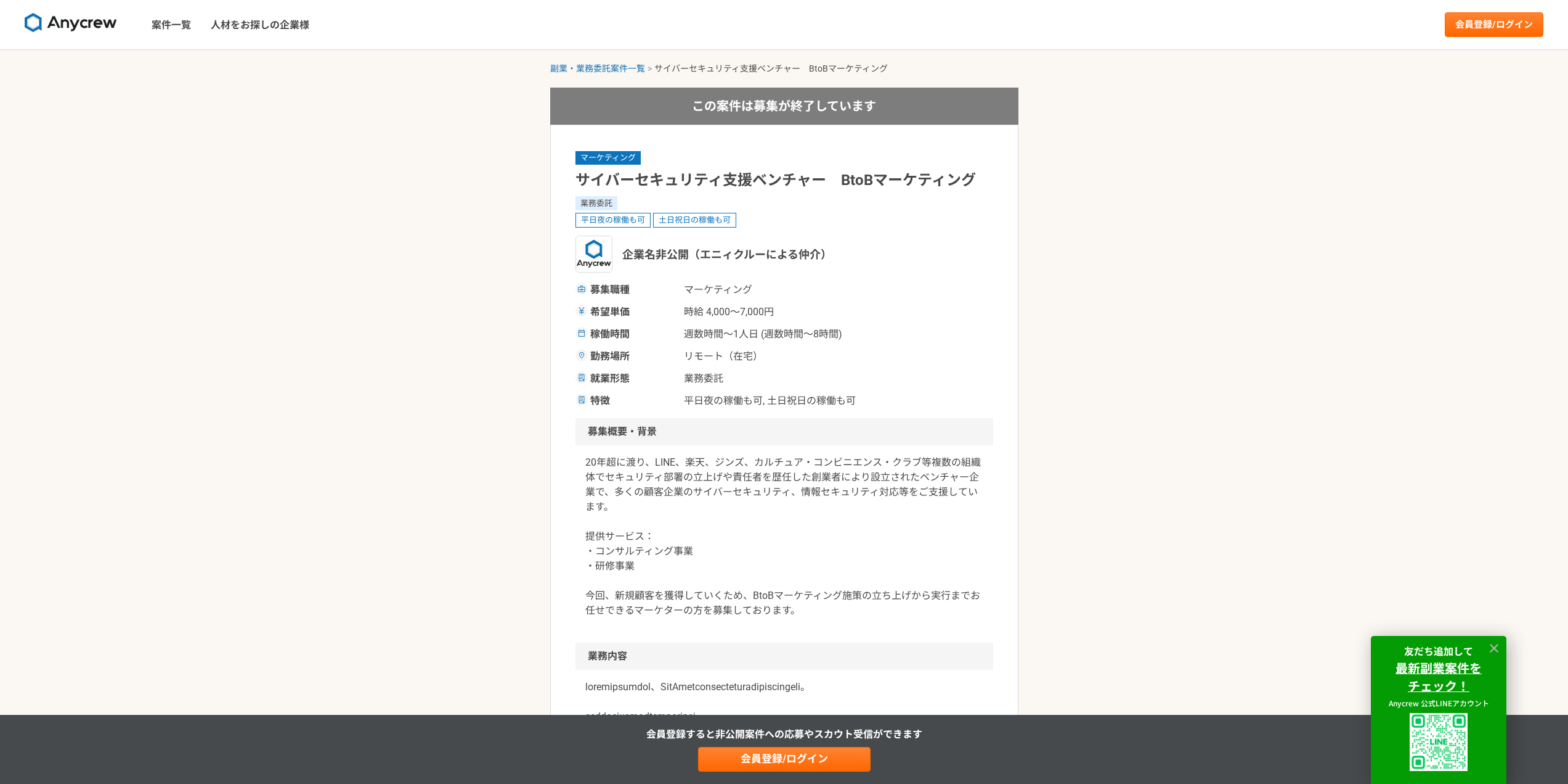
select select "2"
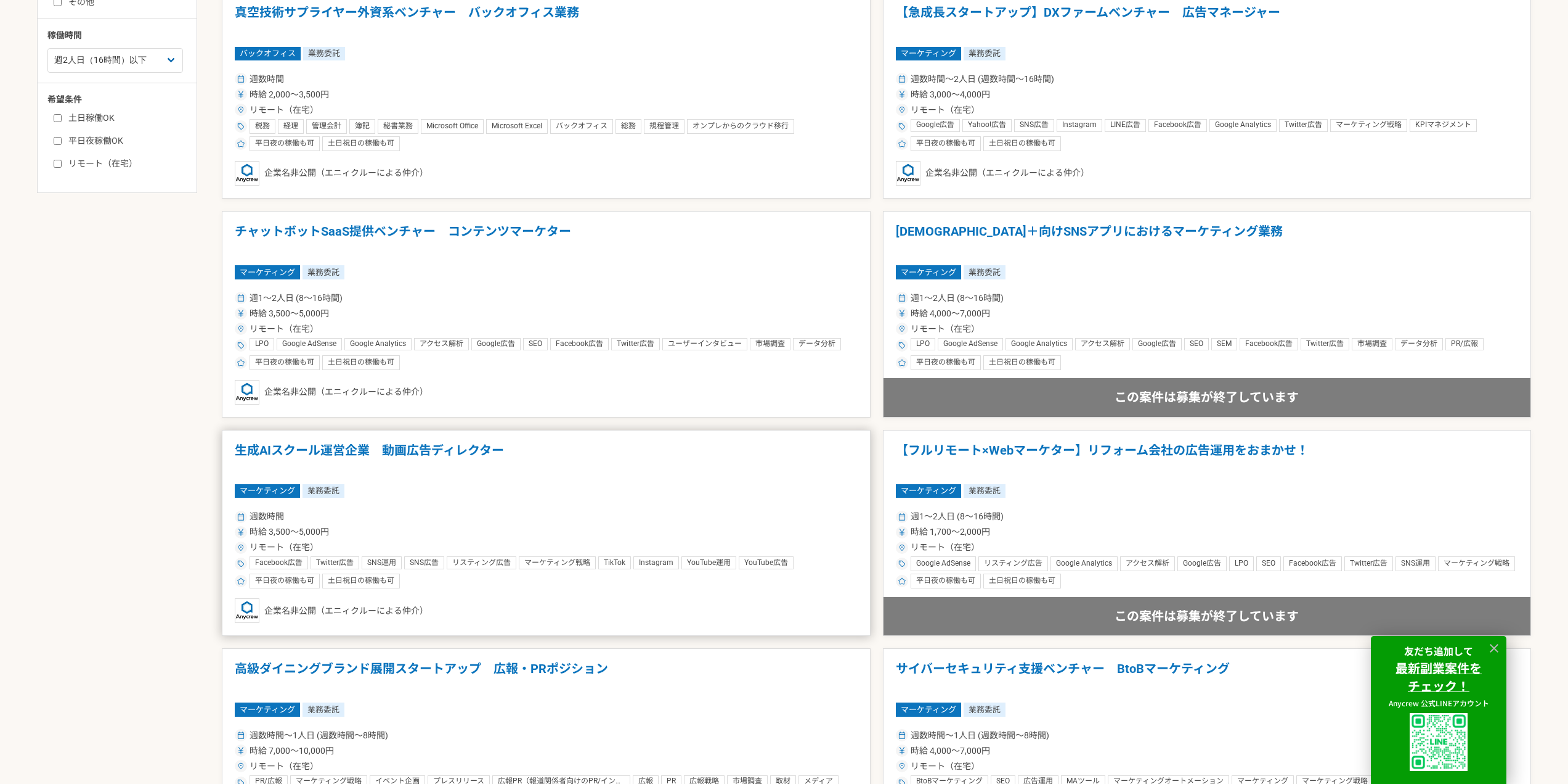
scroll to position [740, 0]
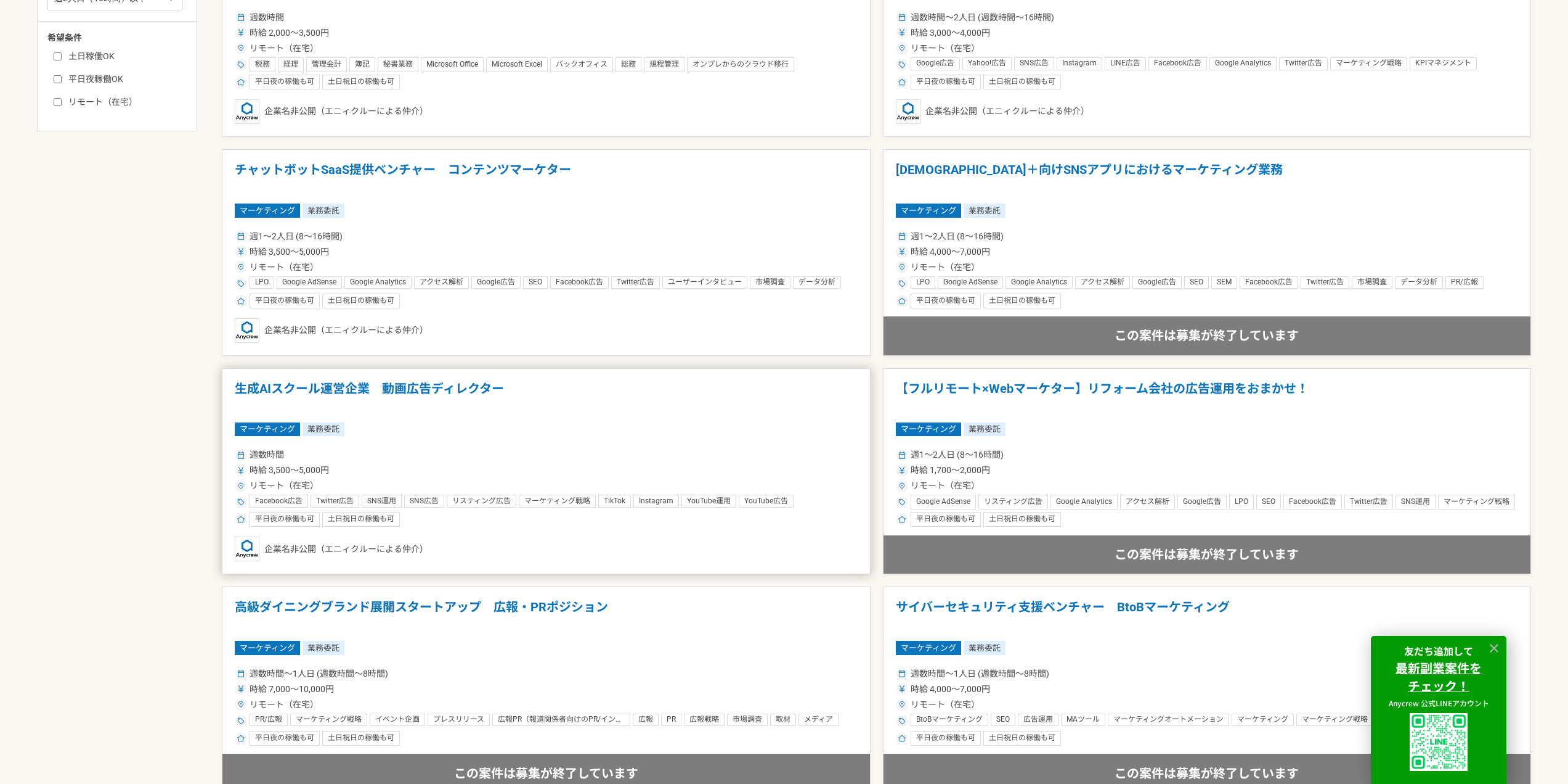
click at [304, 383] on h1 "生成AIスクール運営企業　動画広告ディレクター" at bounding box center [546, 396] width 623 height 32
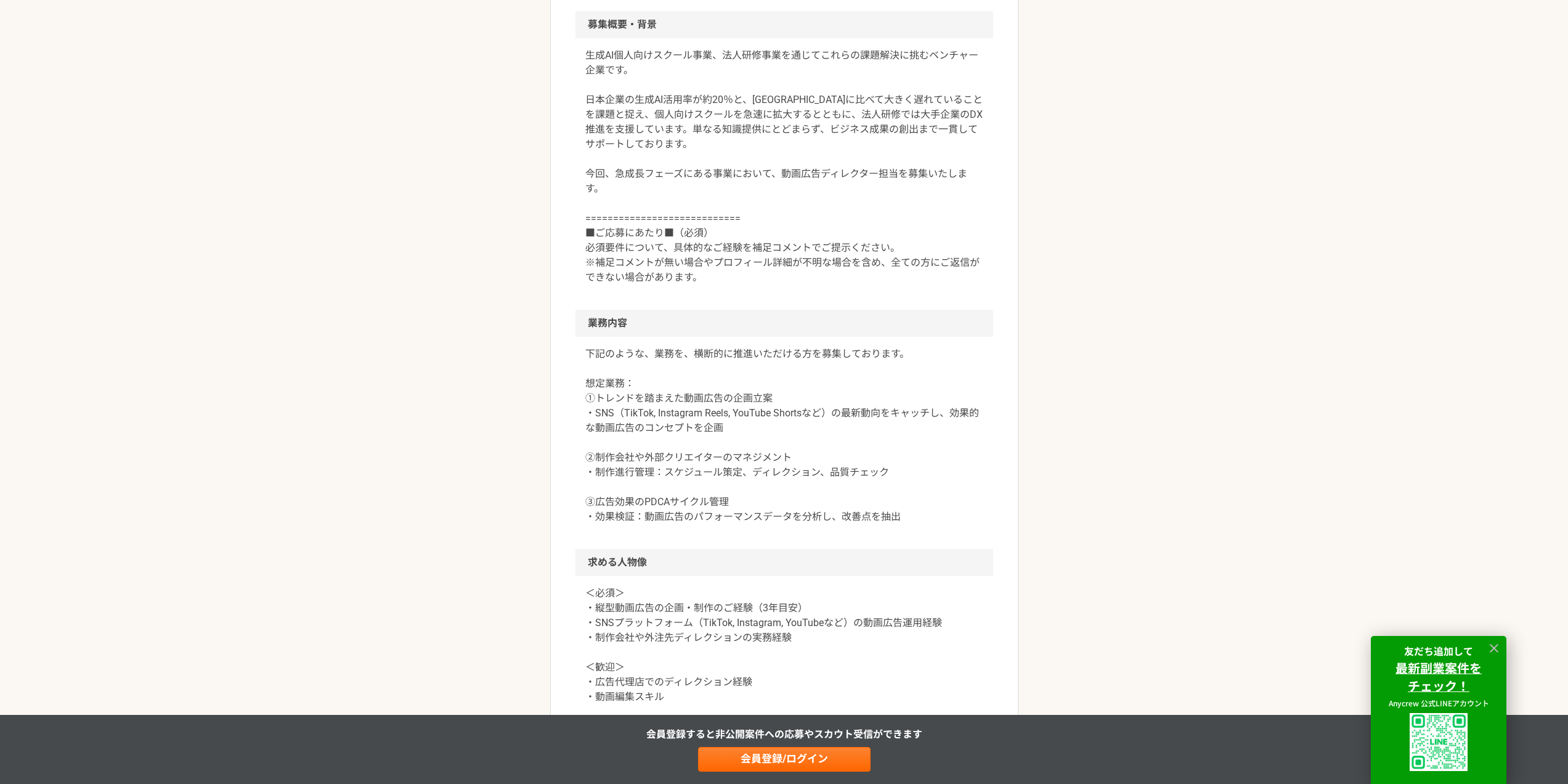
scroll to position [494, 0]
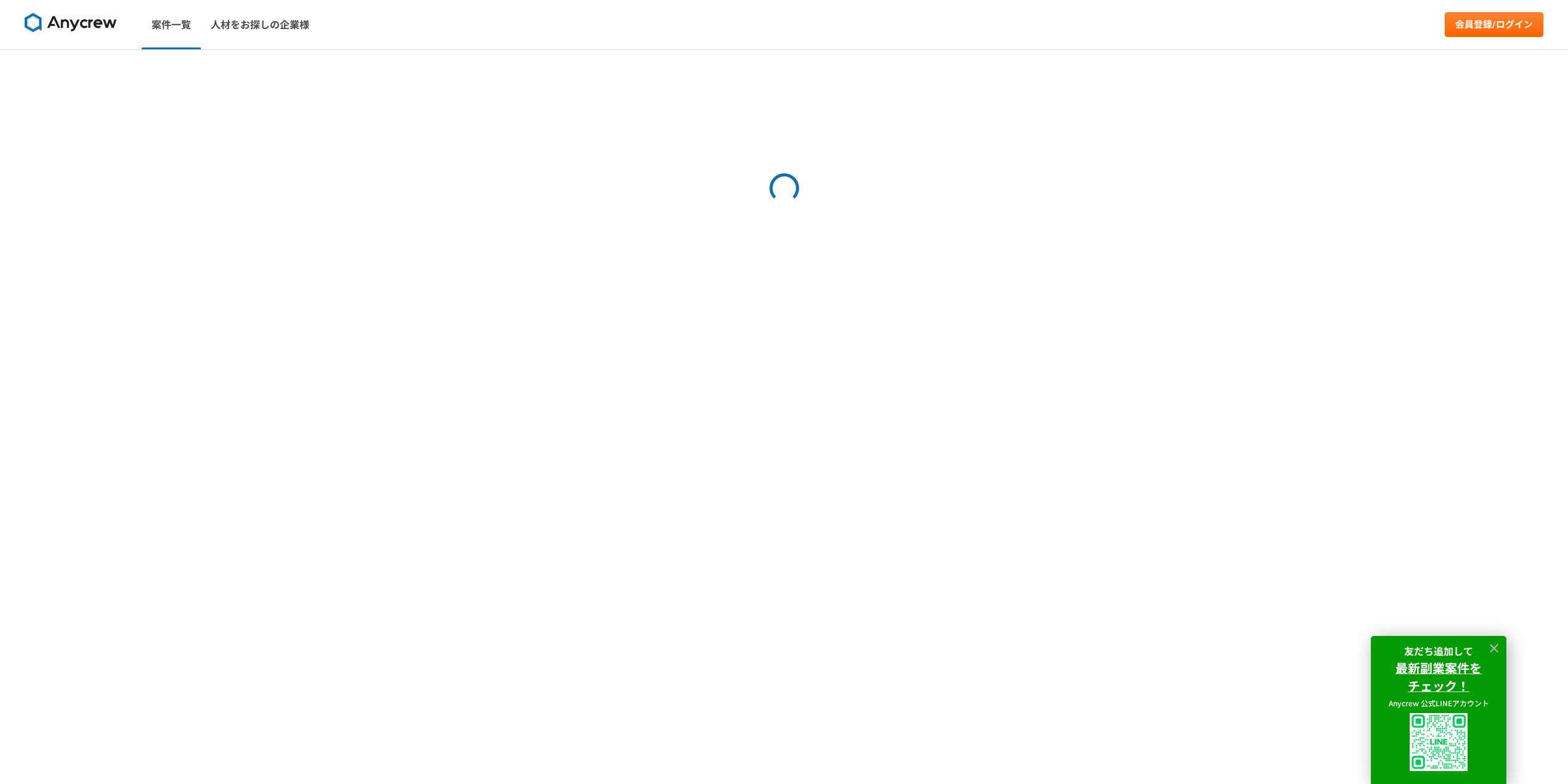
select select "2"
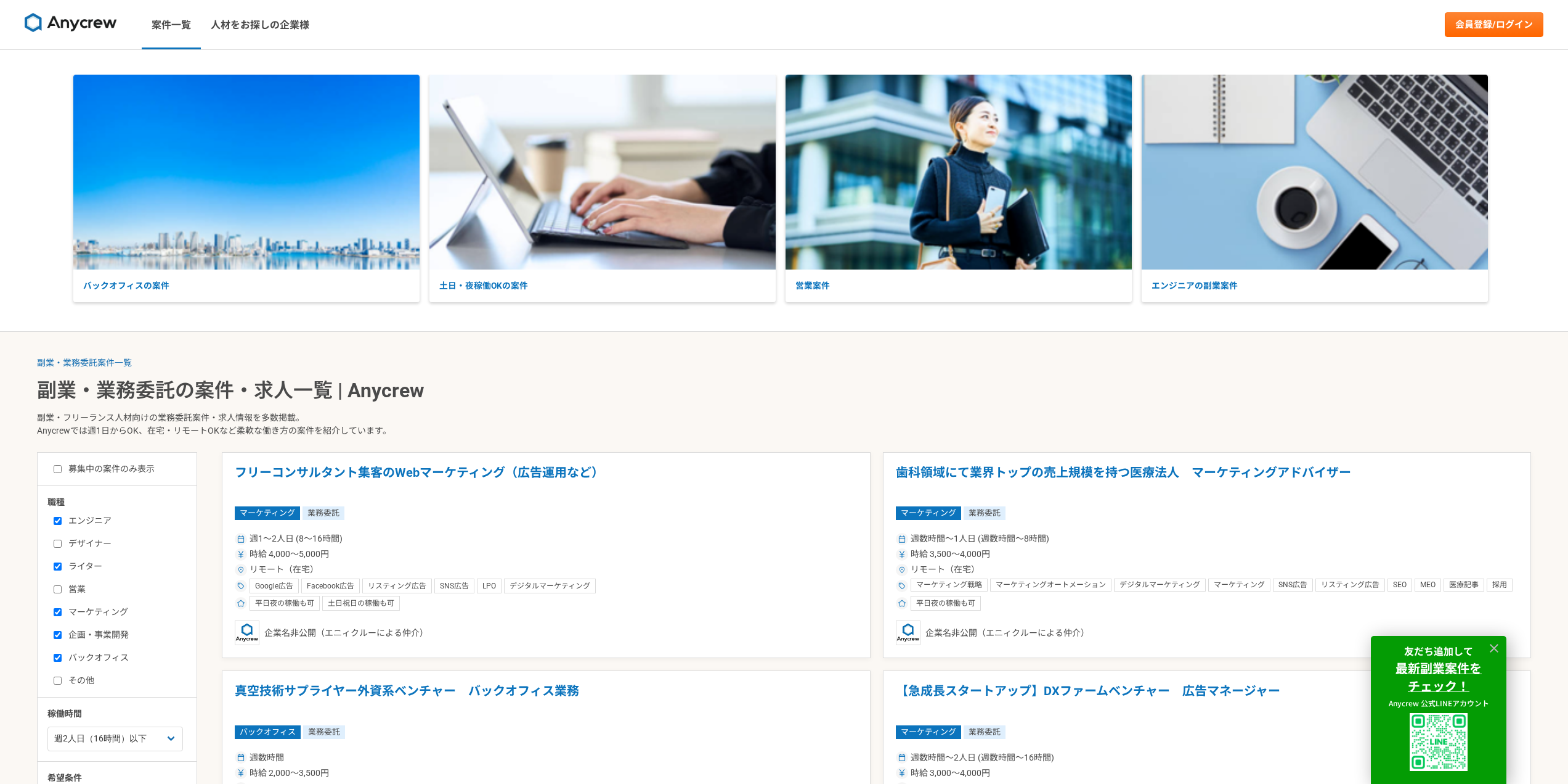
scroll to position [370, 0]
